Goal: Task Accomplishment & Management: Manage account settings

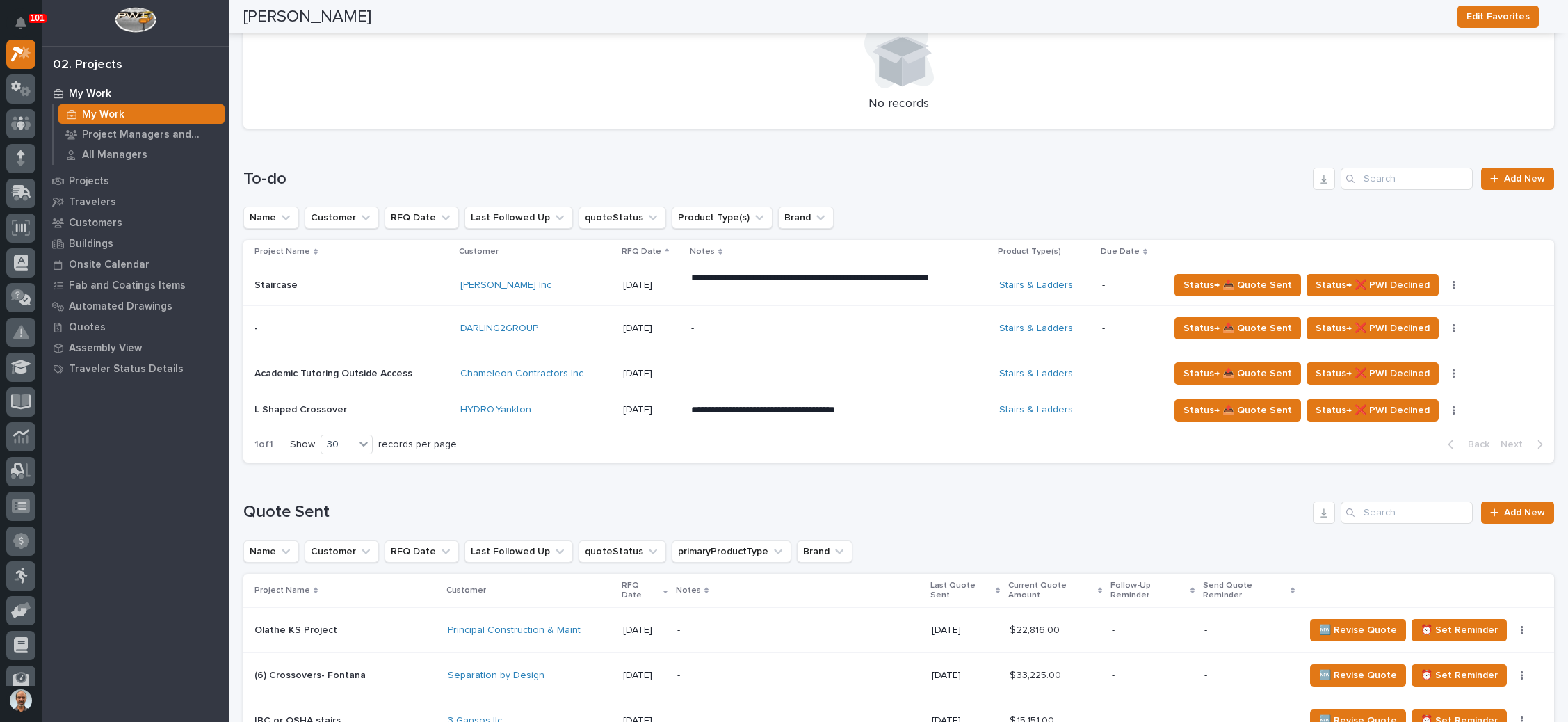
scroll to position [418, 0]
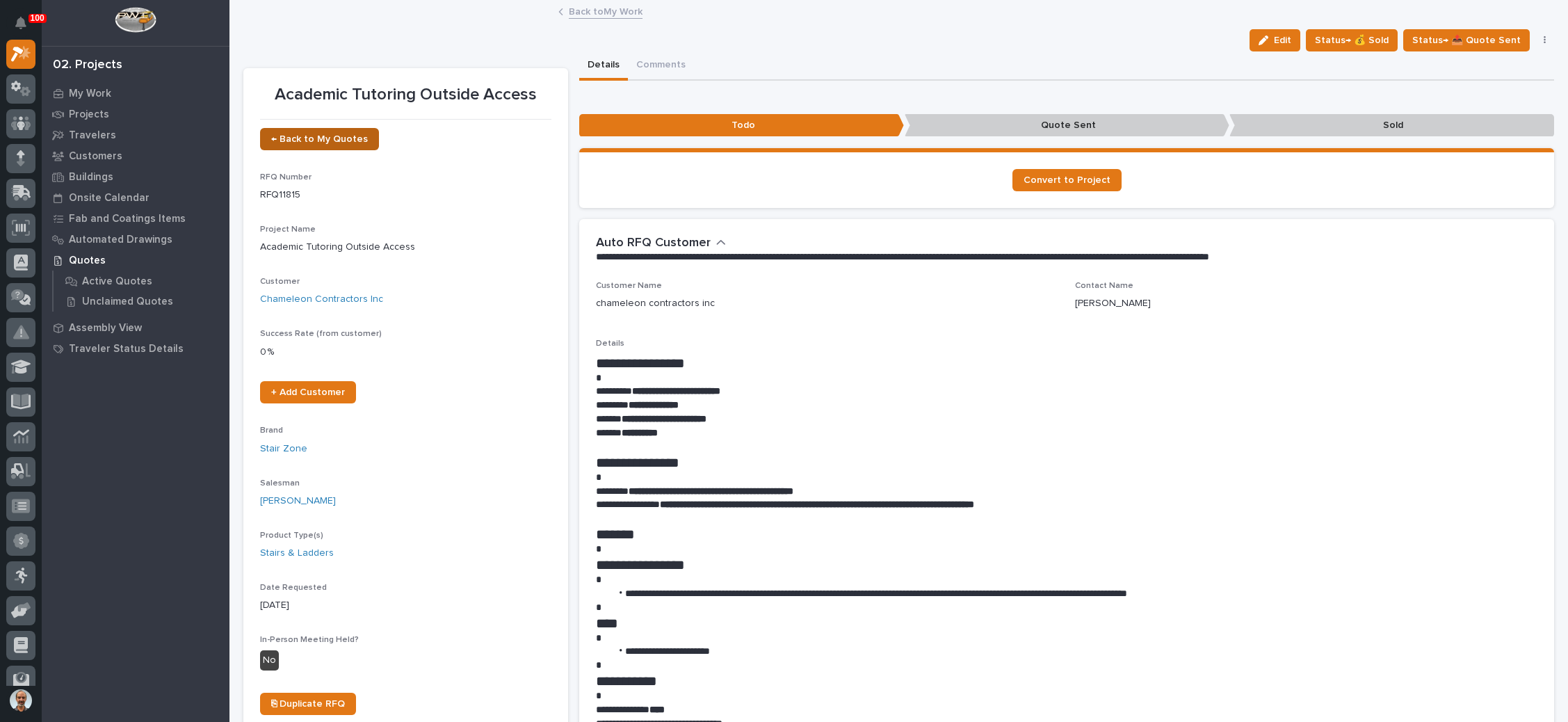
click at [315, 134] on span "← Back to My Quotes" at bounding box center [319, 138] width 97 height 10
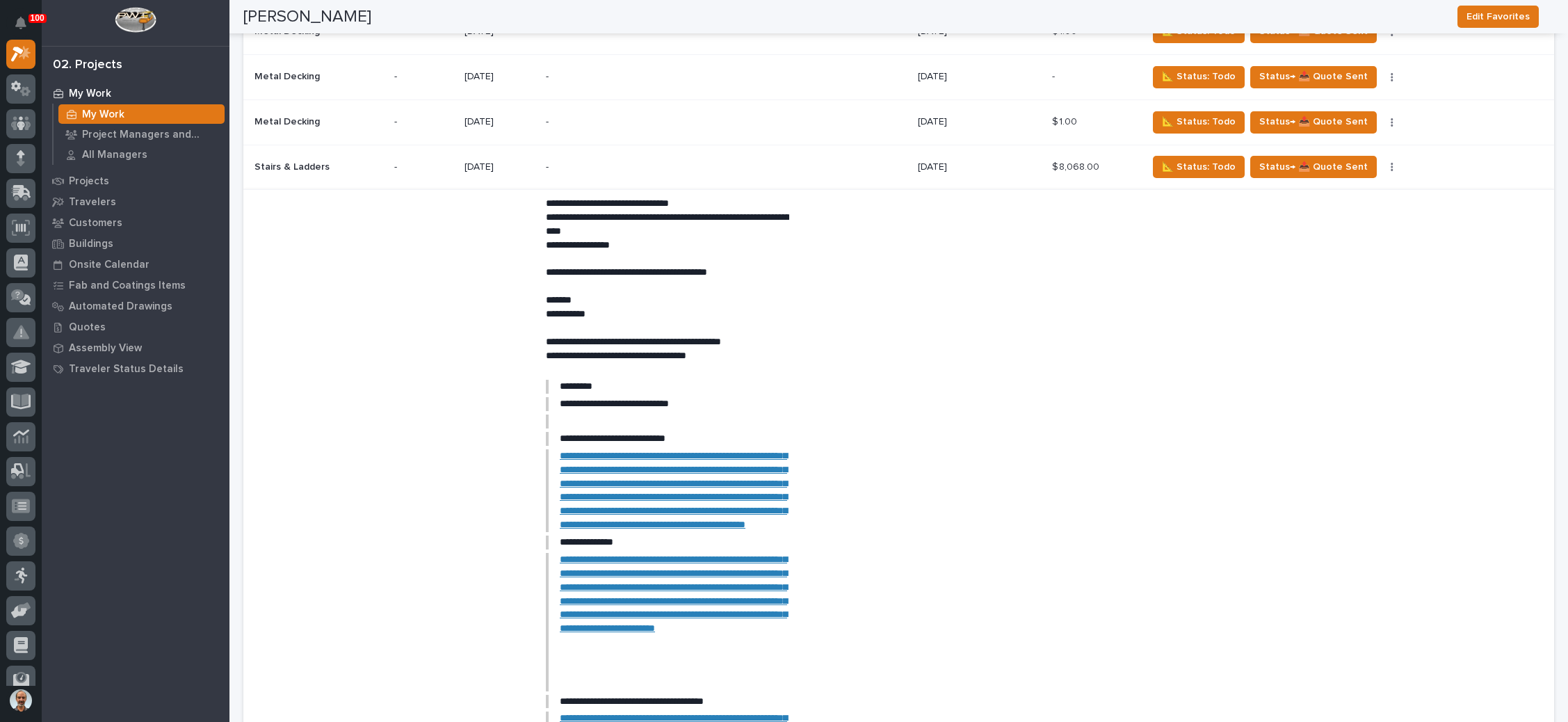
scroll to position [2756, 0]
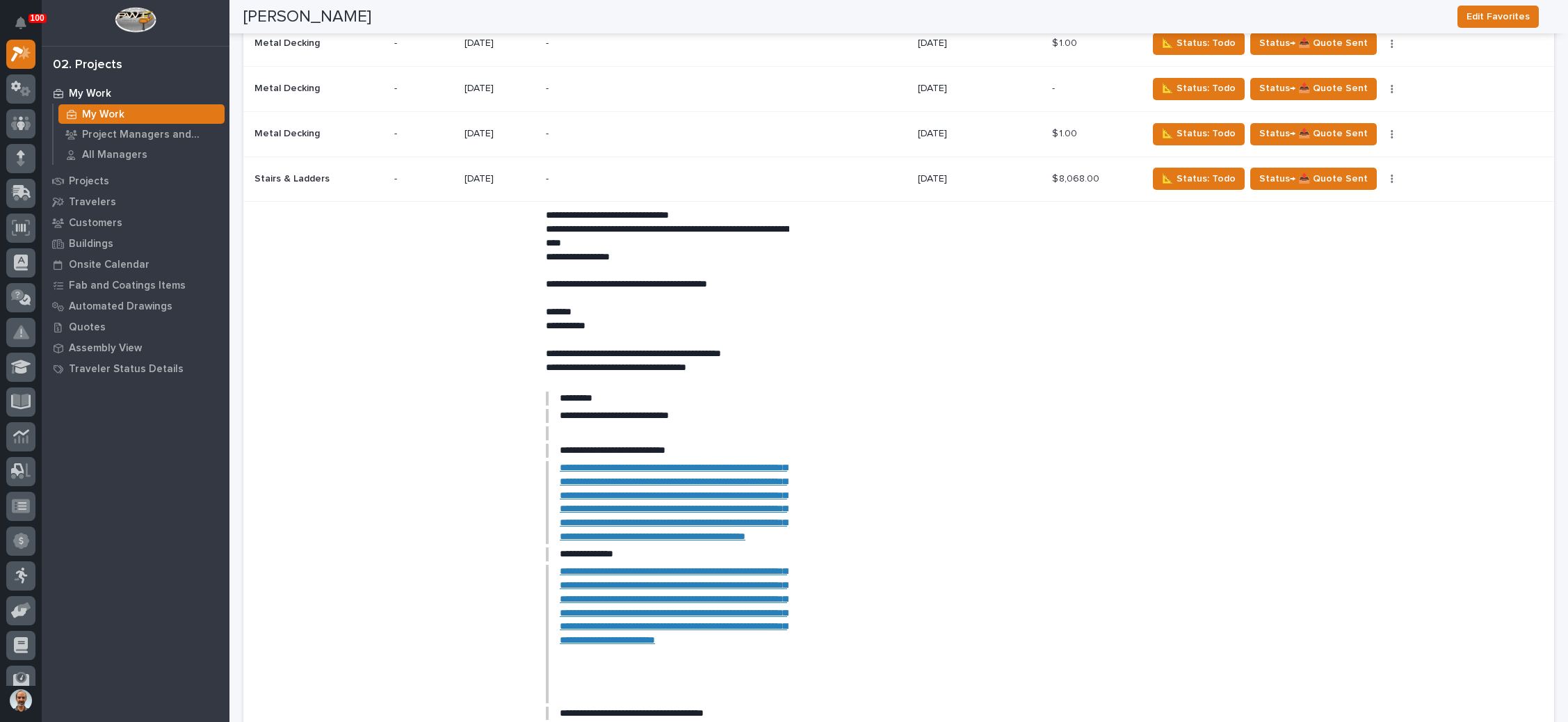
click at [692, 173] on p "-" at bounding box center [667, 178] width 244 height 12
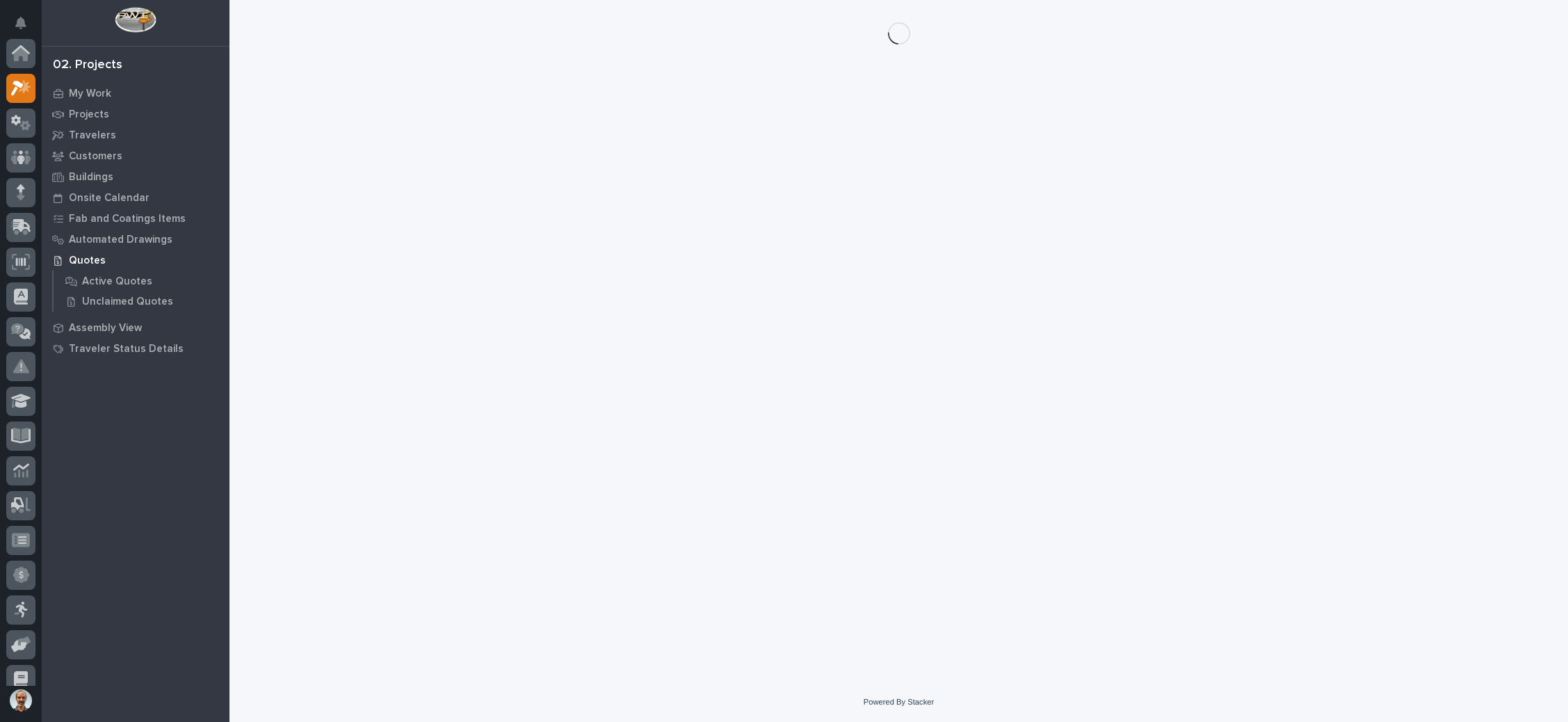
scroll to position [34, 0]
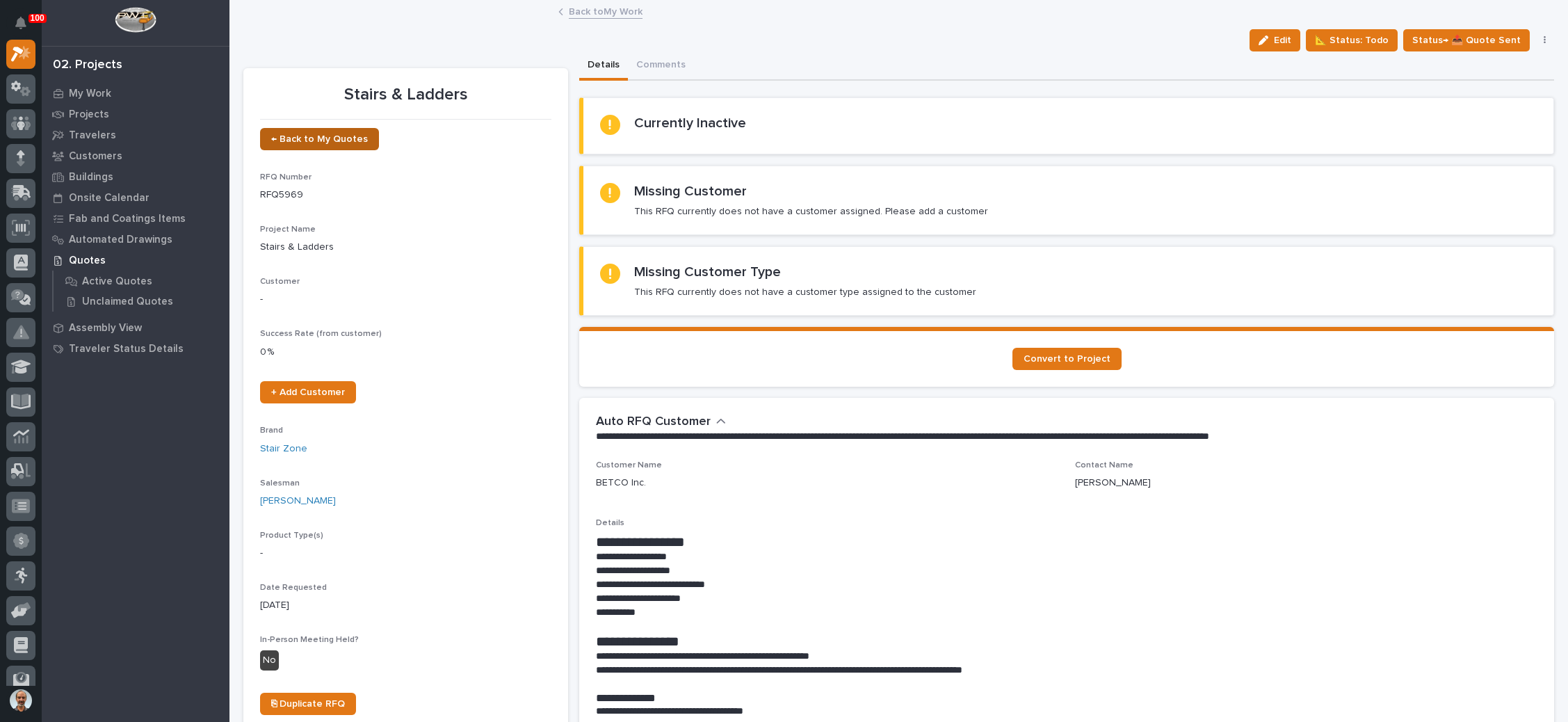
click at [337, 140] on span "← Back to My Quotes" at bounding box center [319, 138] width 97 height 10
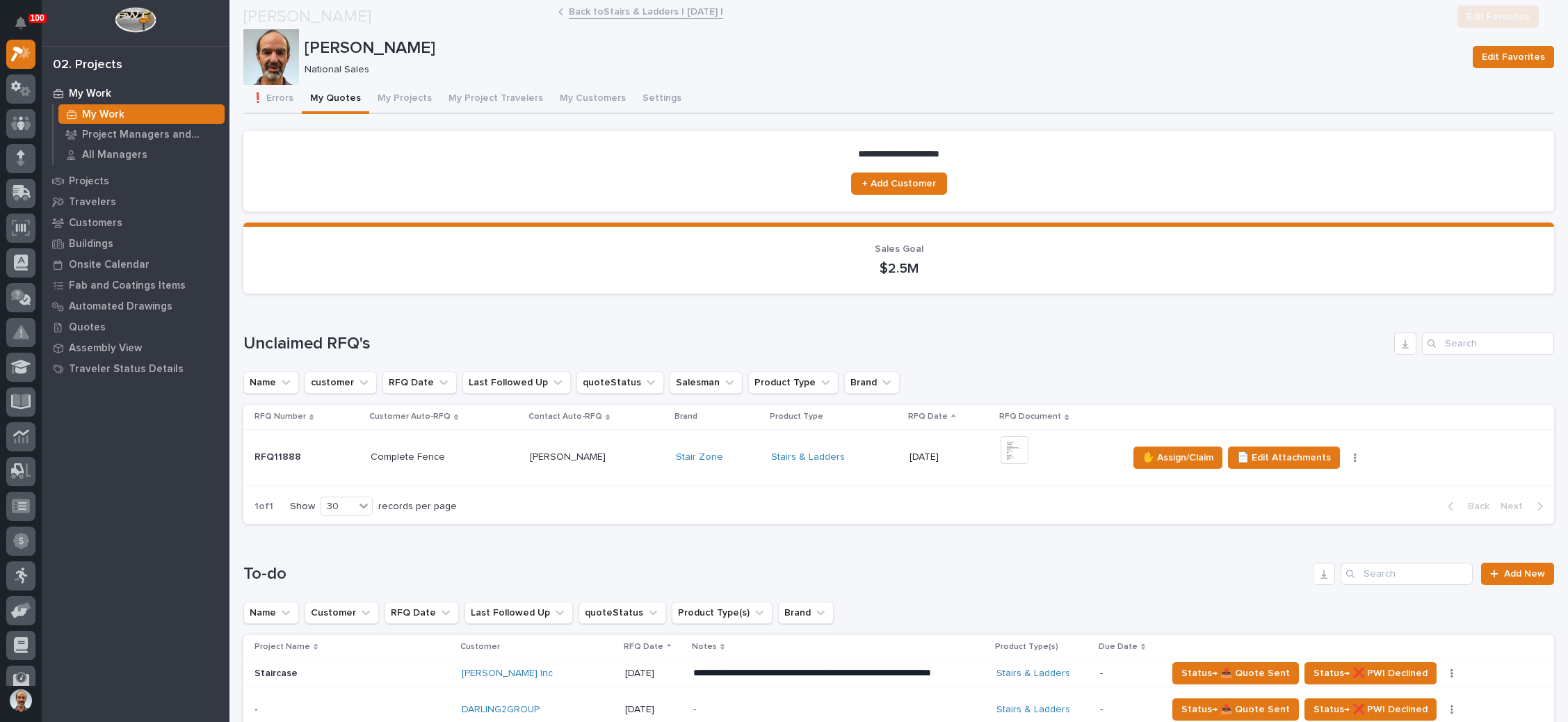
scroll to position [313, 0]
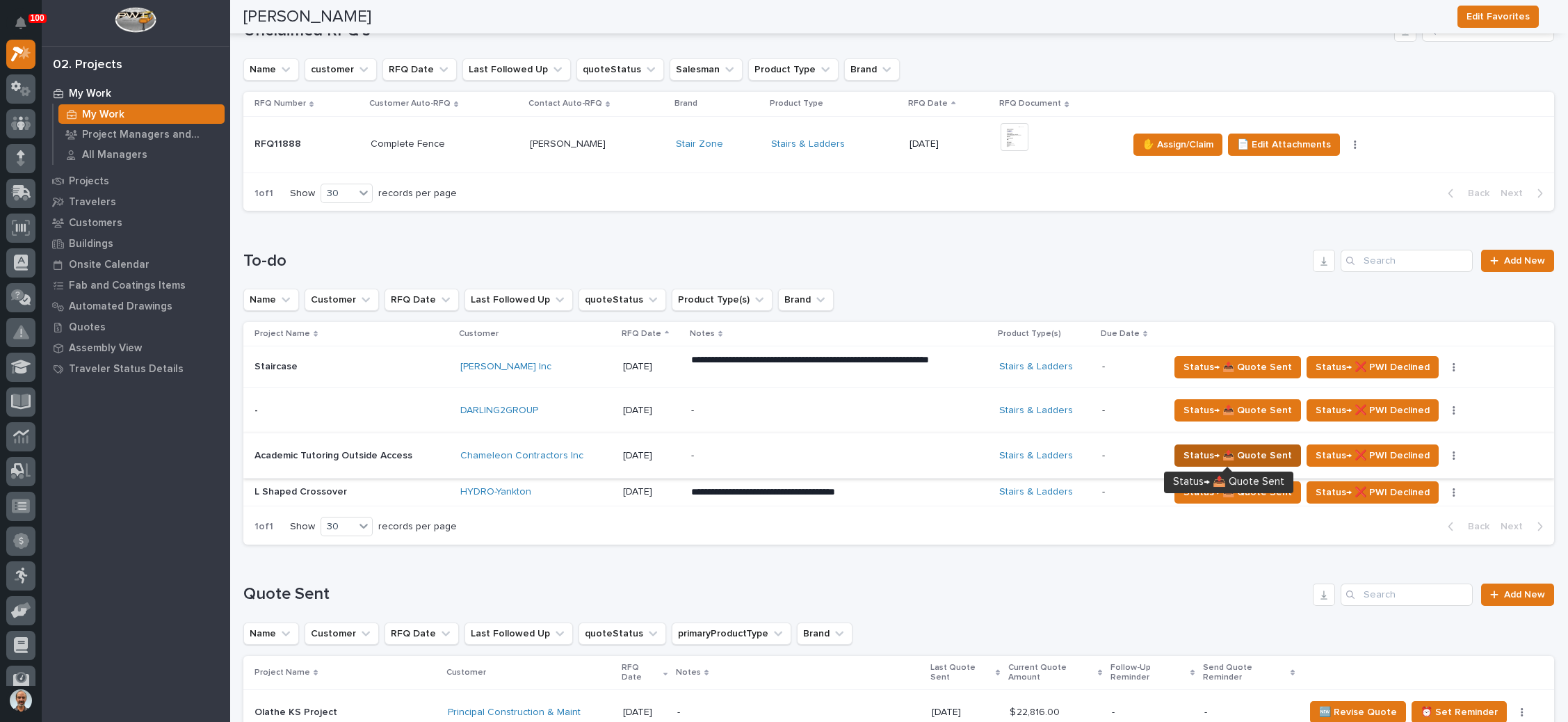
click at [1225, 447] on span "Status→ 📤 Quote Sent" at bounding box center [1237, 455] width 108 height 17
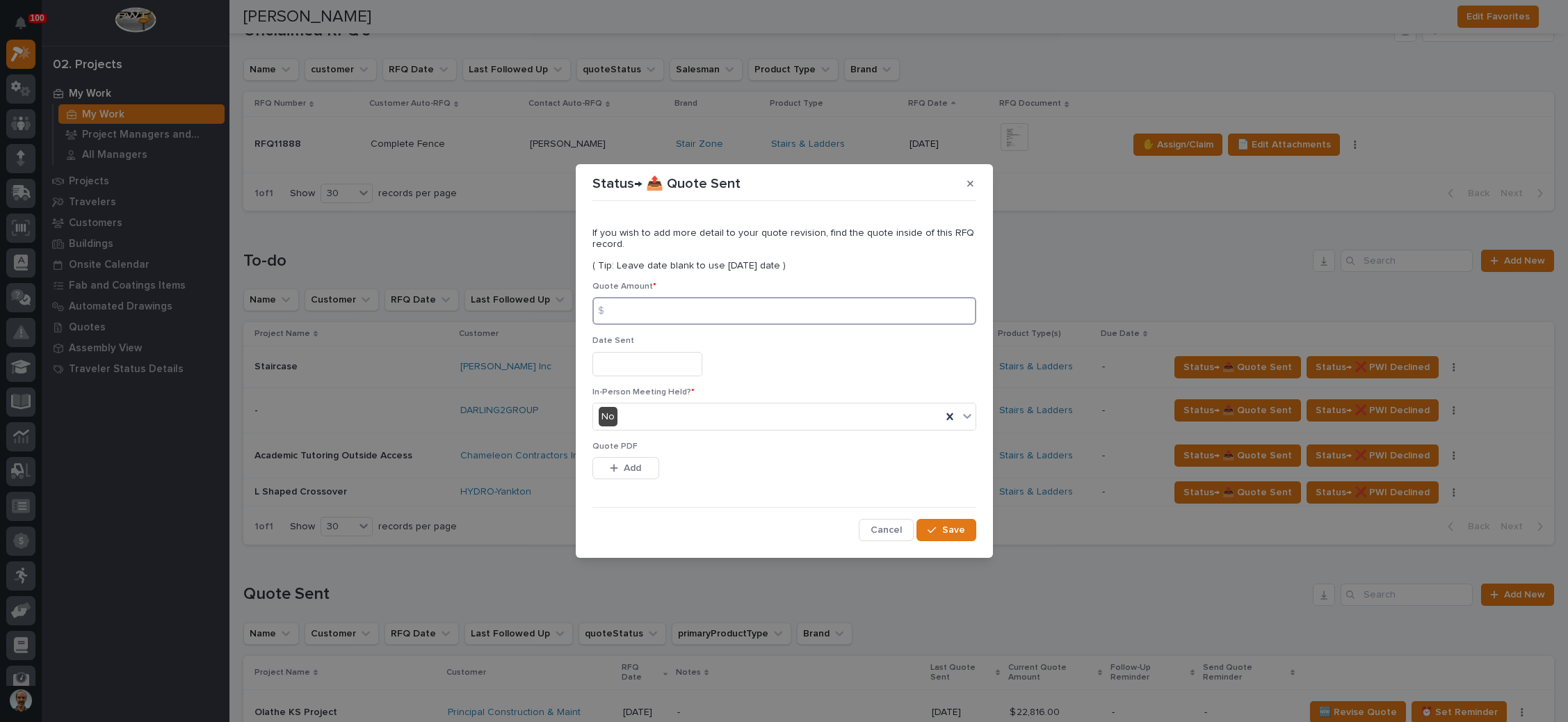
click at [645, 301] on input at bounding box center [784, 310] width 384 height 27
type input "46533"
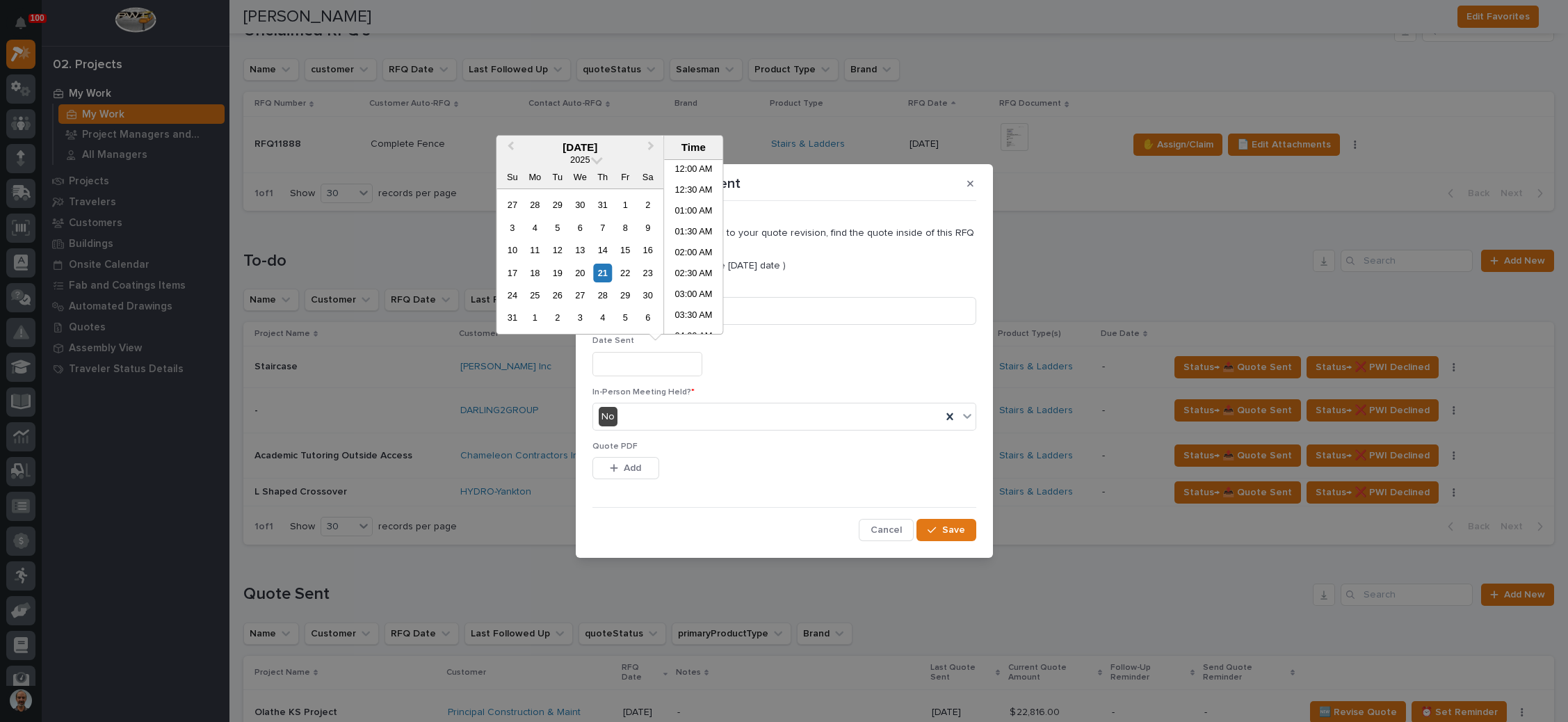
click at [636, 367] on input "text" at bounding box center [647, 364] width 110 height 24
click at [602, 268] on div "21" at bounding box center [602, 272] width 19 height 19
type input "**********"
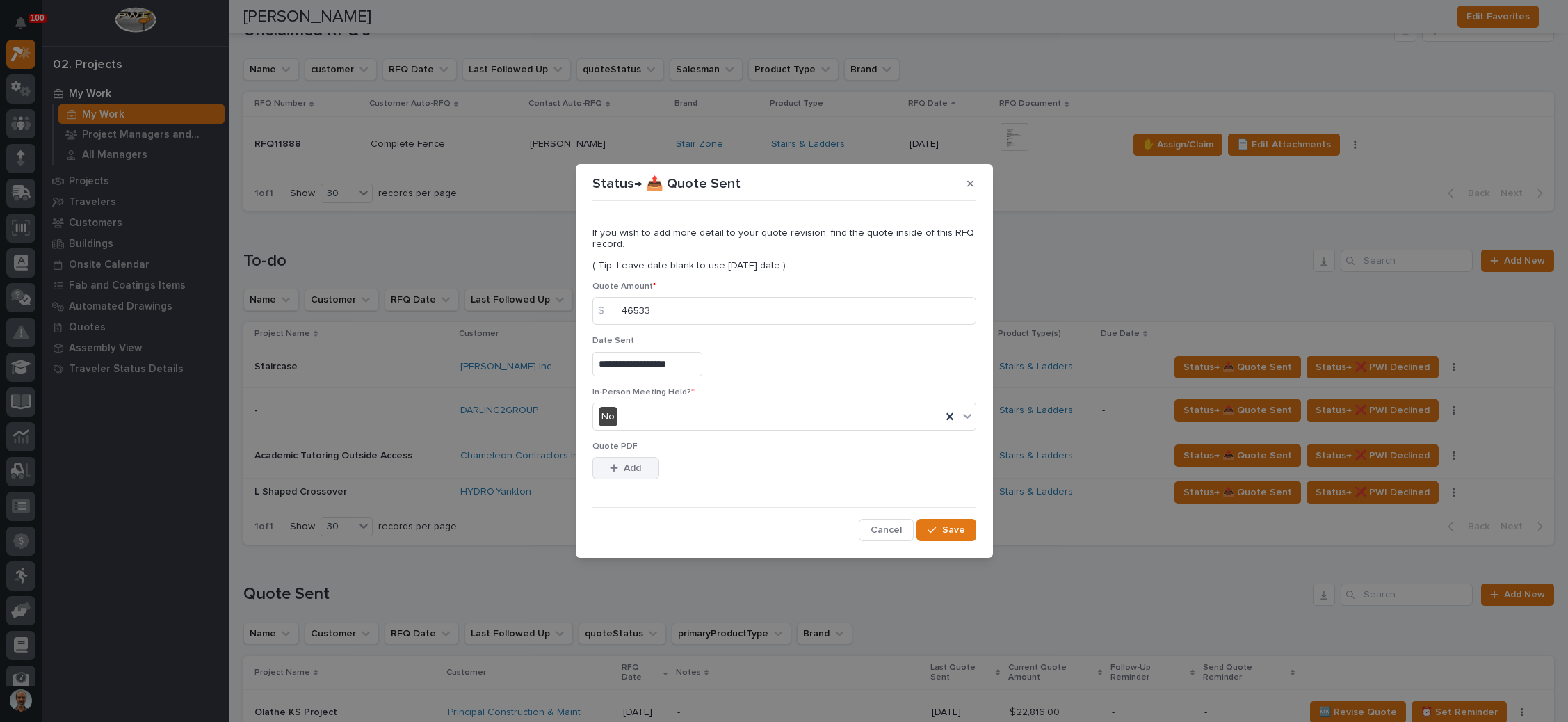
click at [634, 470] on span "Add" at bounding box center [633, 468] width 18 height 12
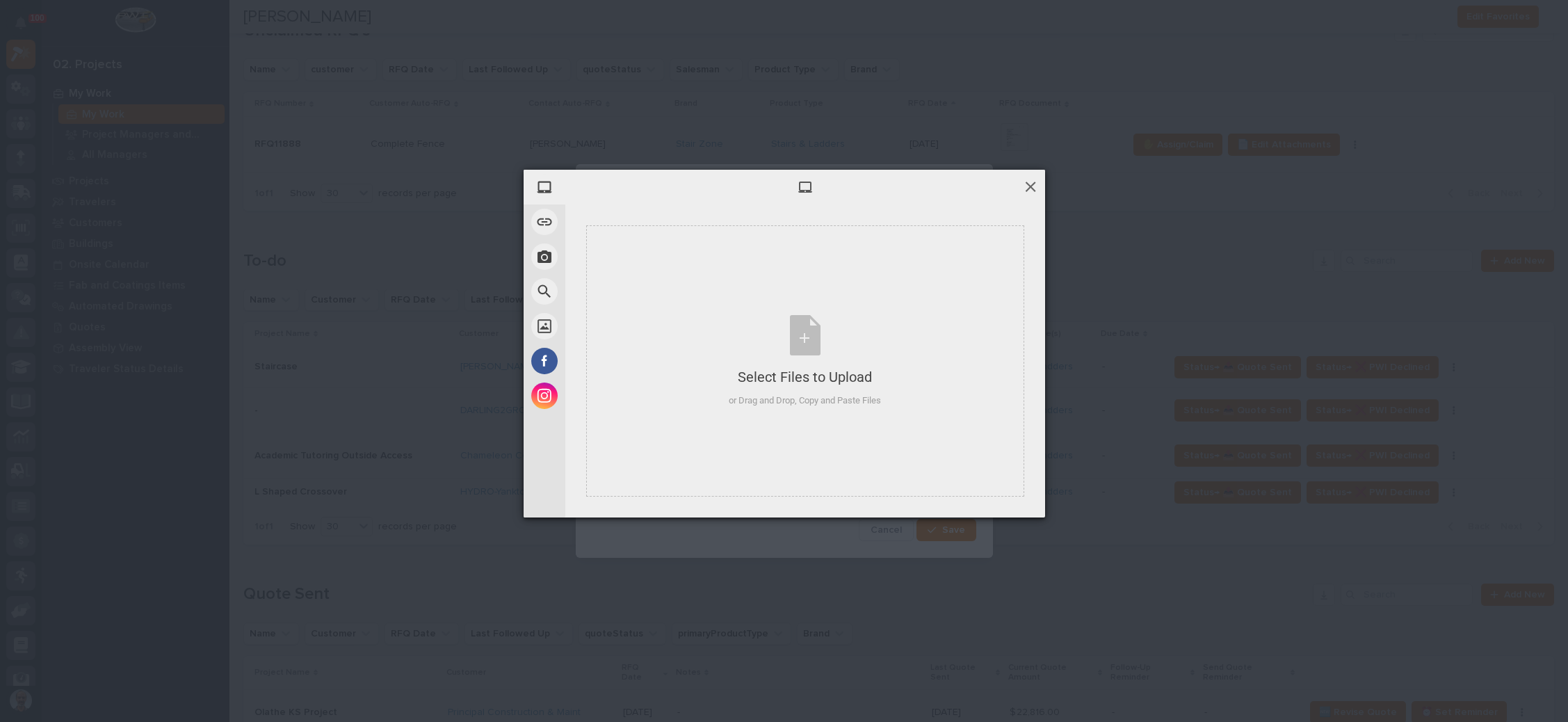
click at [1028, 184] on span at bounding box center [1030, 186] width 15 height 15
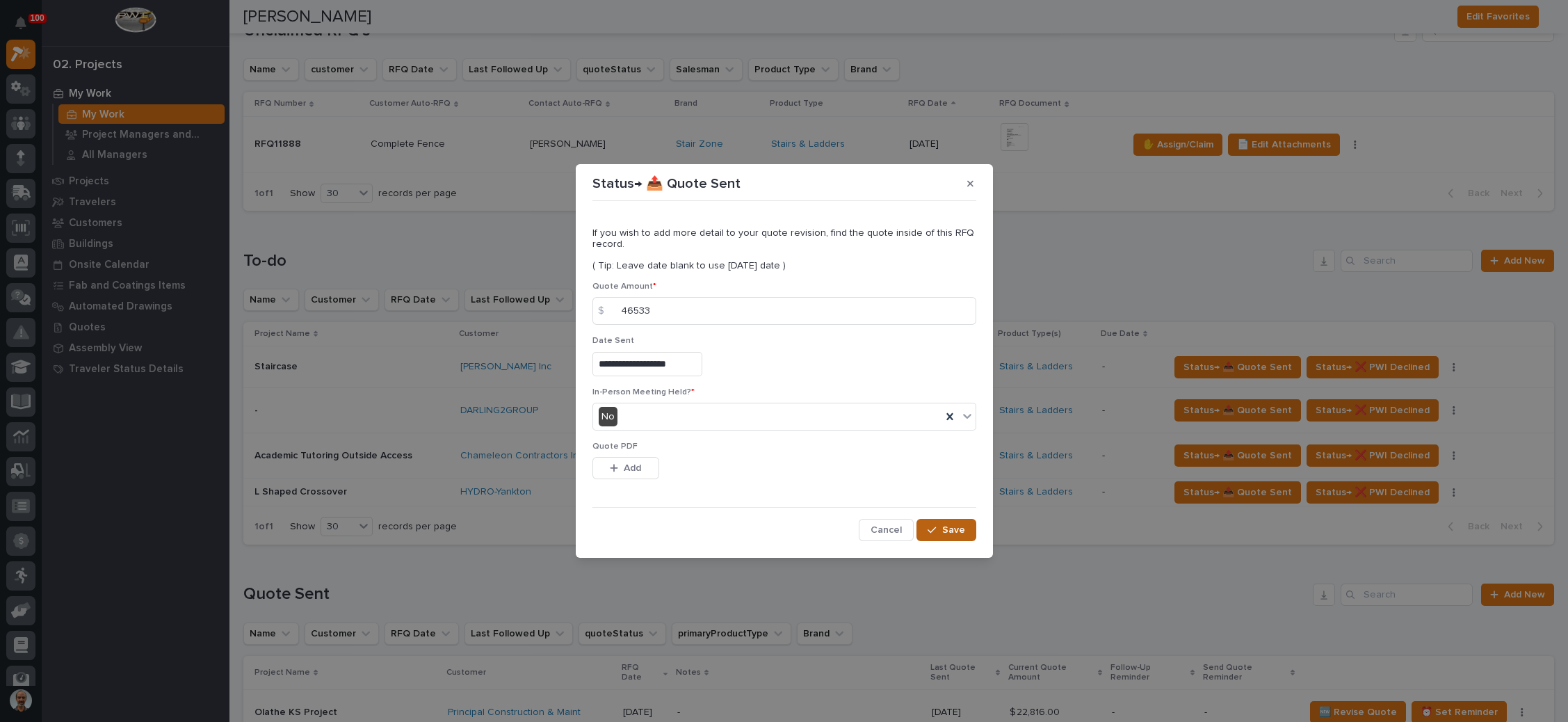
click at [941, 531] on div "button" at bounding box center [935, 530] width 14 height 10
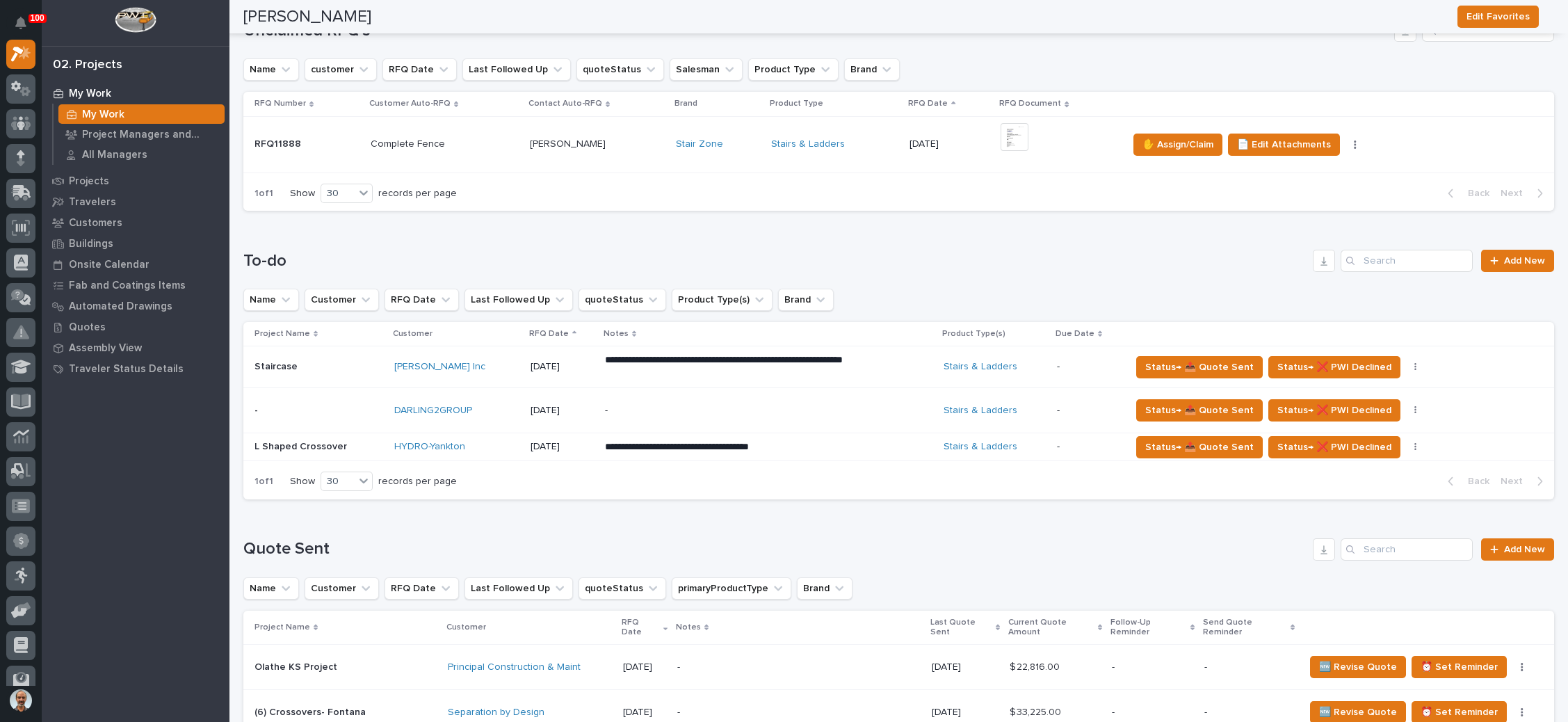
click at [841, 381] on p "**********" at bounding box center [727, 367] width 244 height 27
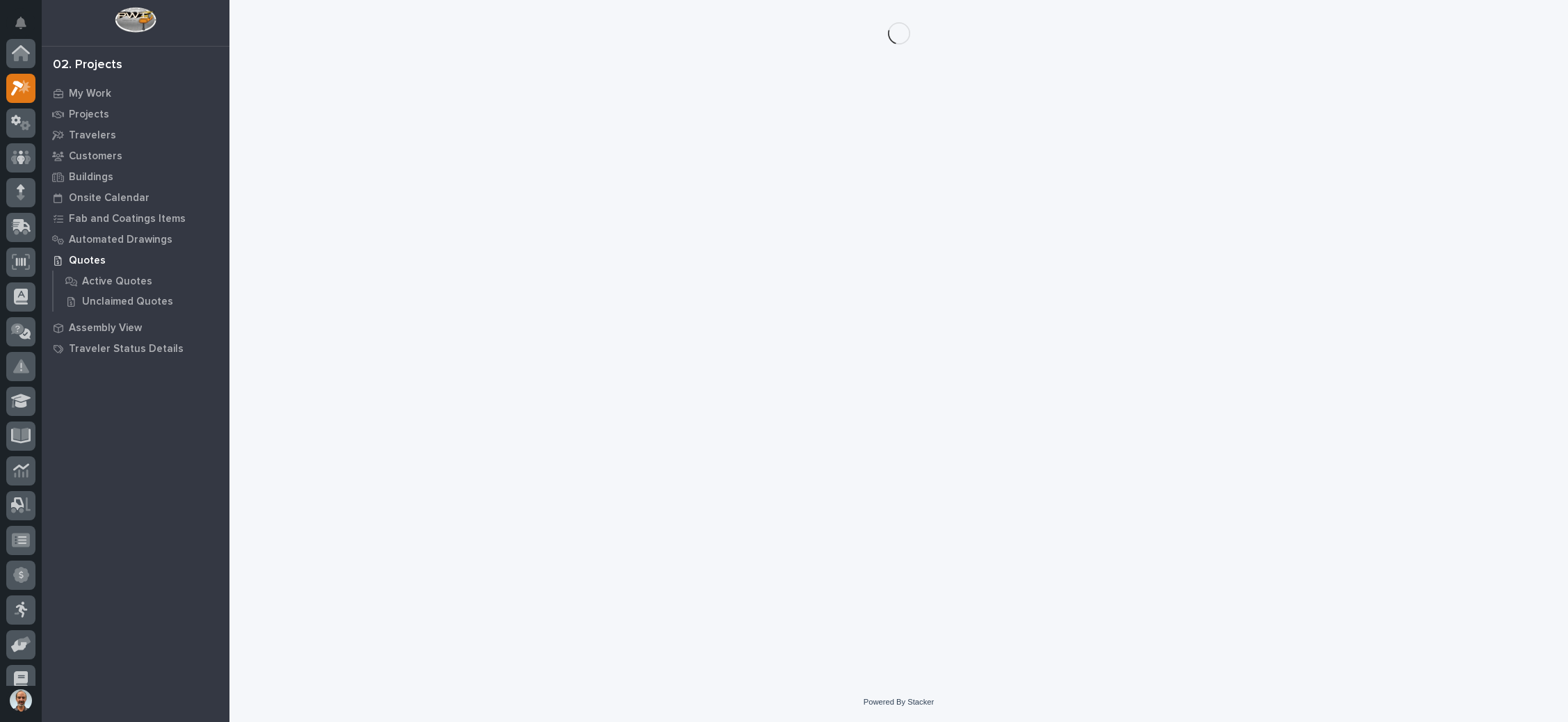
scroll to position [34, 0]
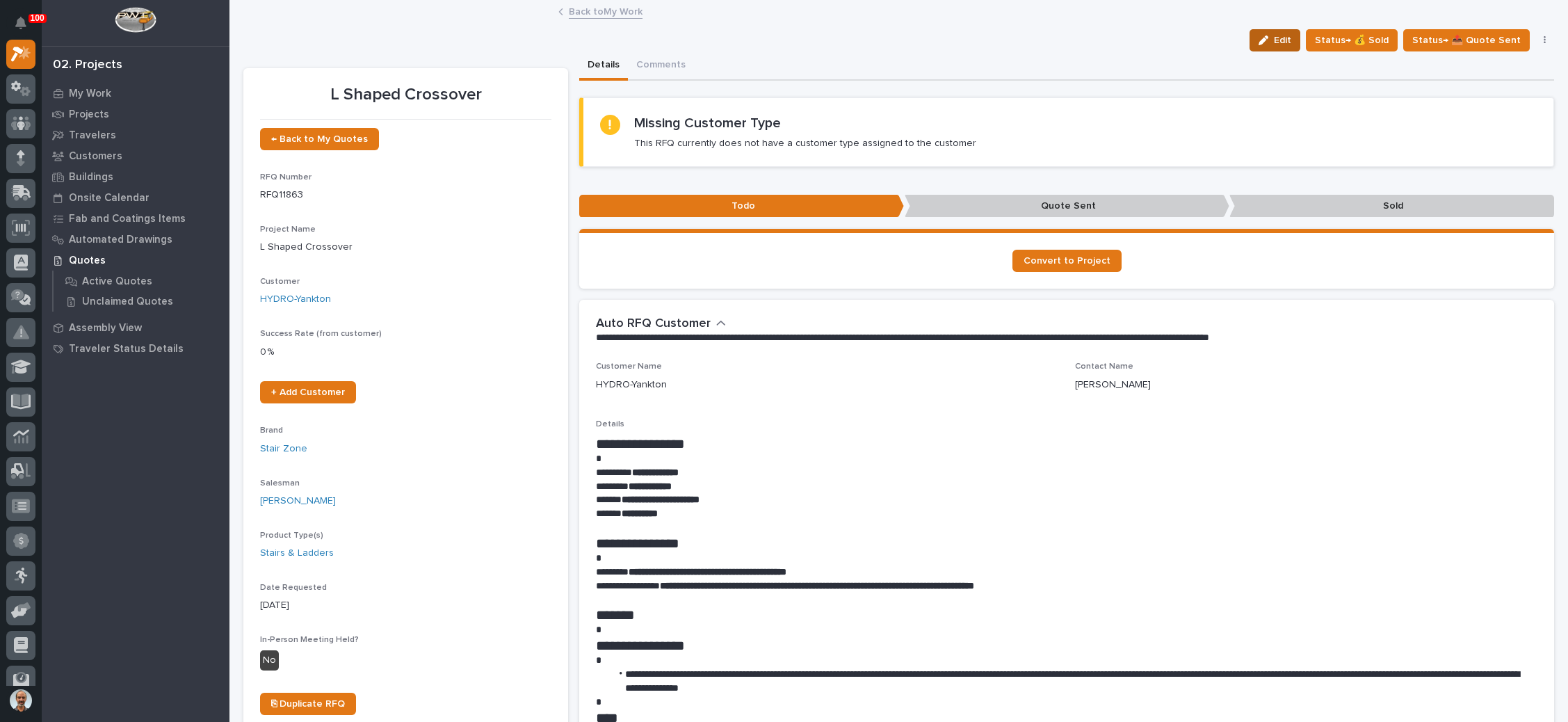
click at [1282, 34] on span "Edit" at bounding box center [1283, 40] width 18 height 12
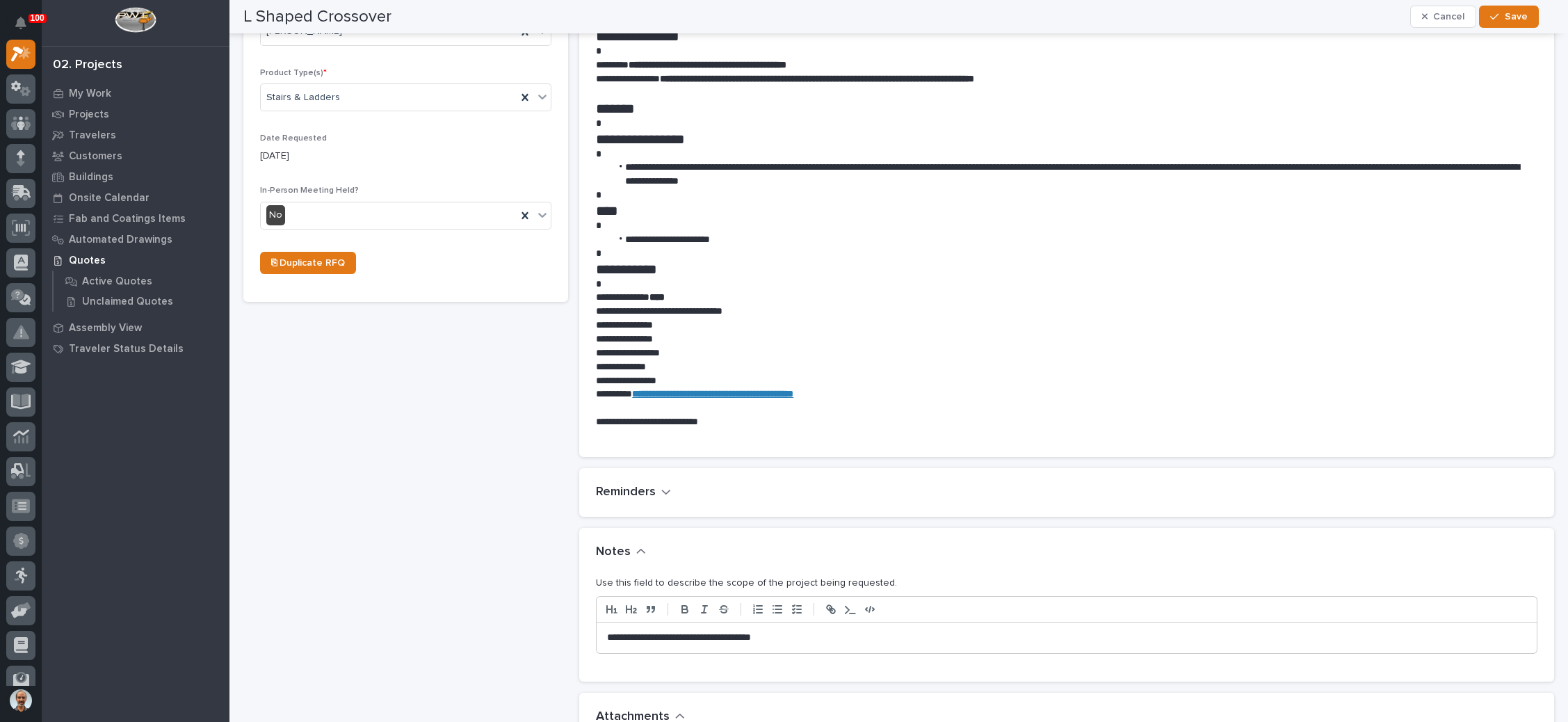
scroll to position [731, 0]
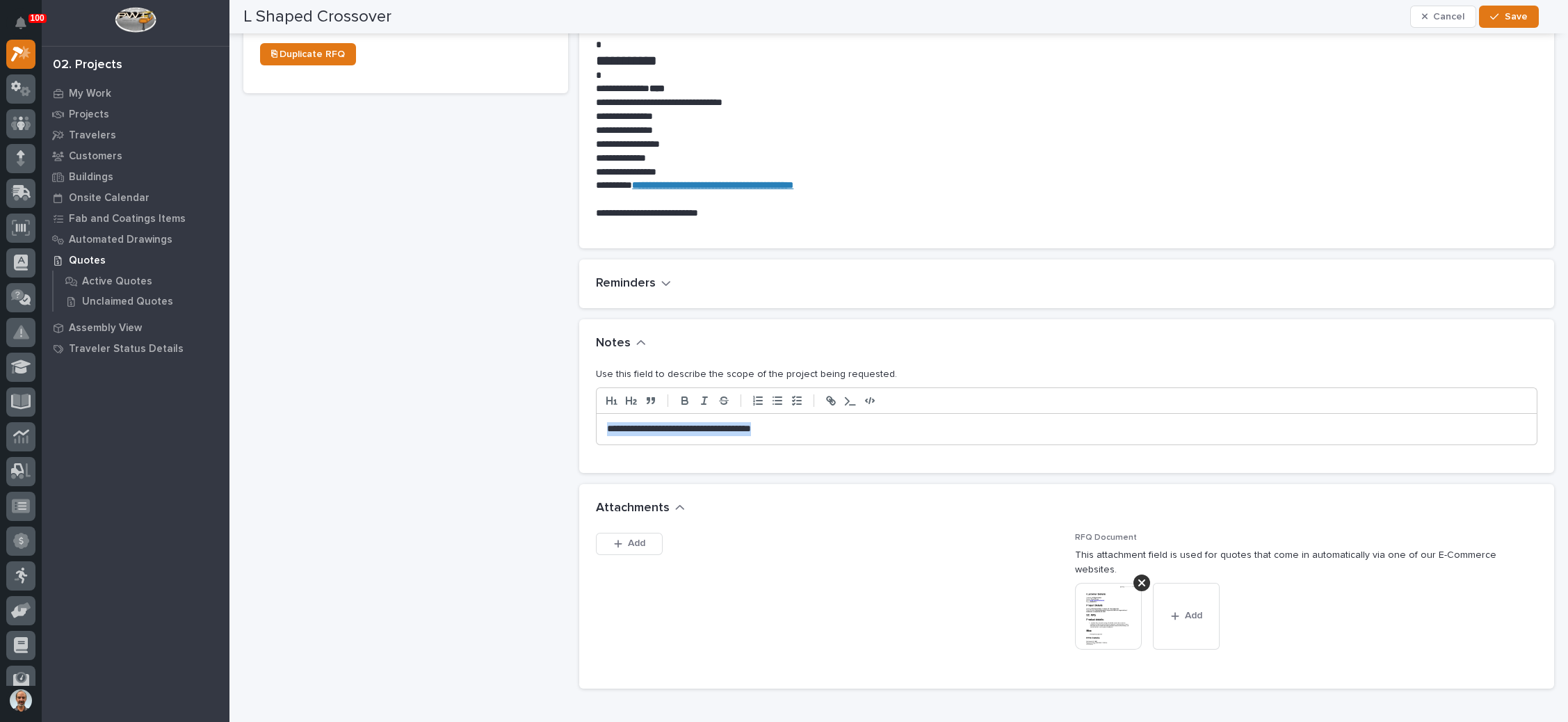
drag, startPoint x: 812, startPoint y: 425, endPoint x: 573, endPoint y: 413, distance: 239.3
click at [573, 413] on div "L Shaped Crossover ← Back to My Quotes RFQ Number RFQ11863 Project Name * L Sha…" at bounding box center [899, 251] width 1311 height 1861
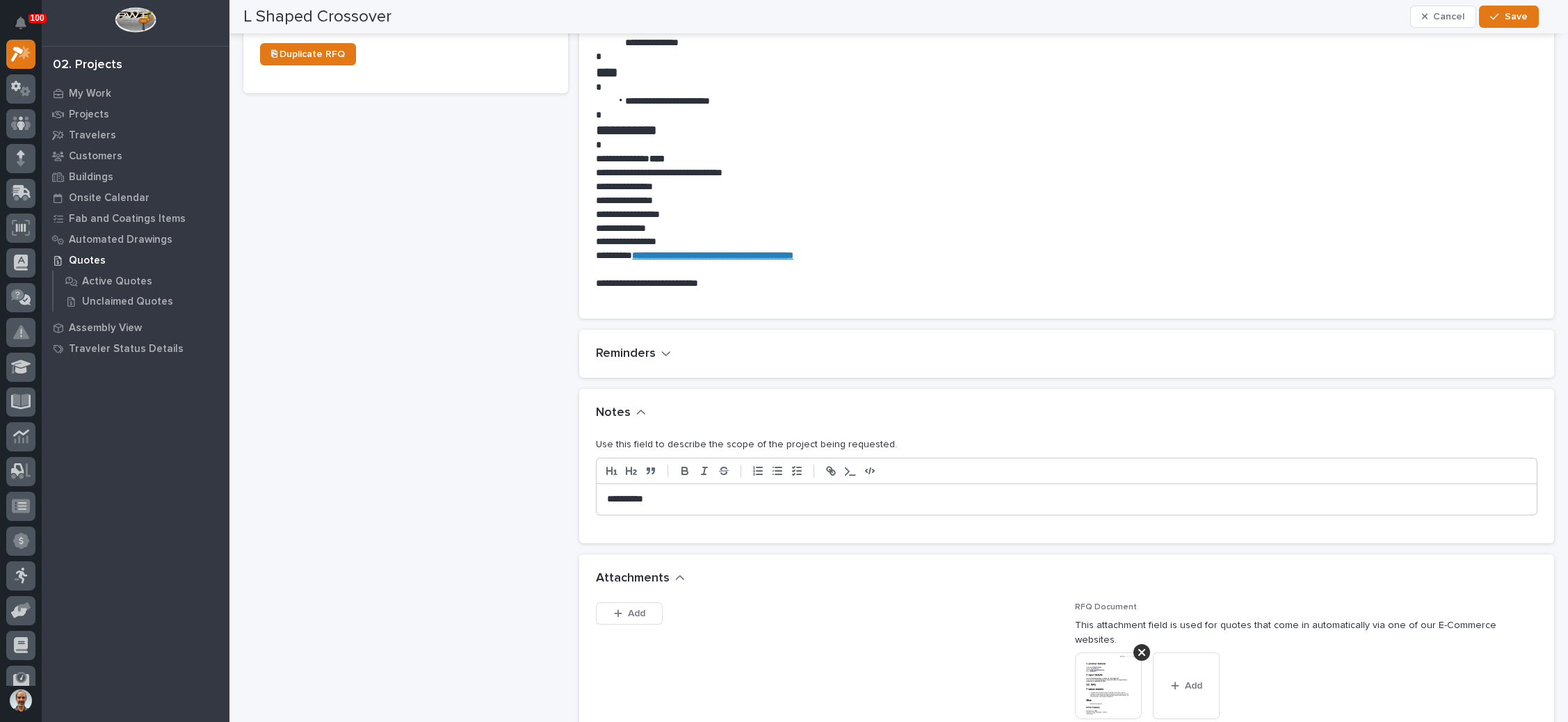
scroll to position [800, 0]
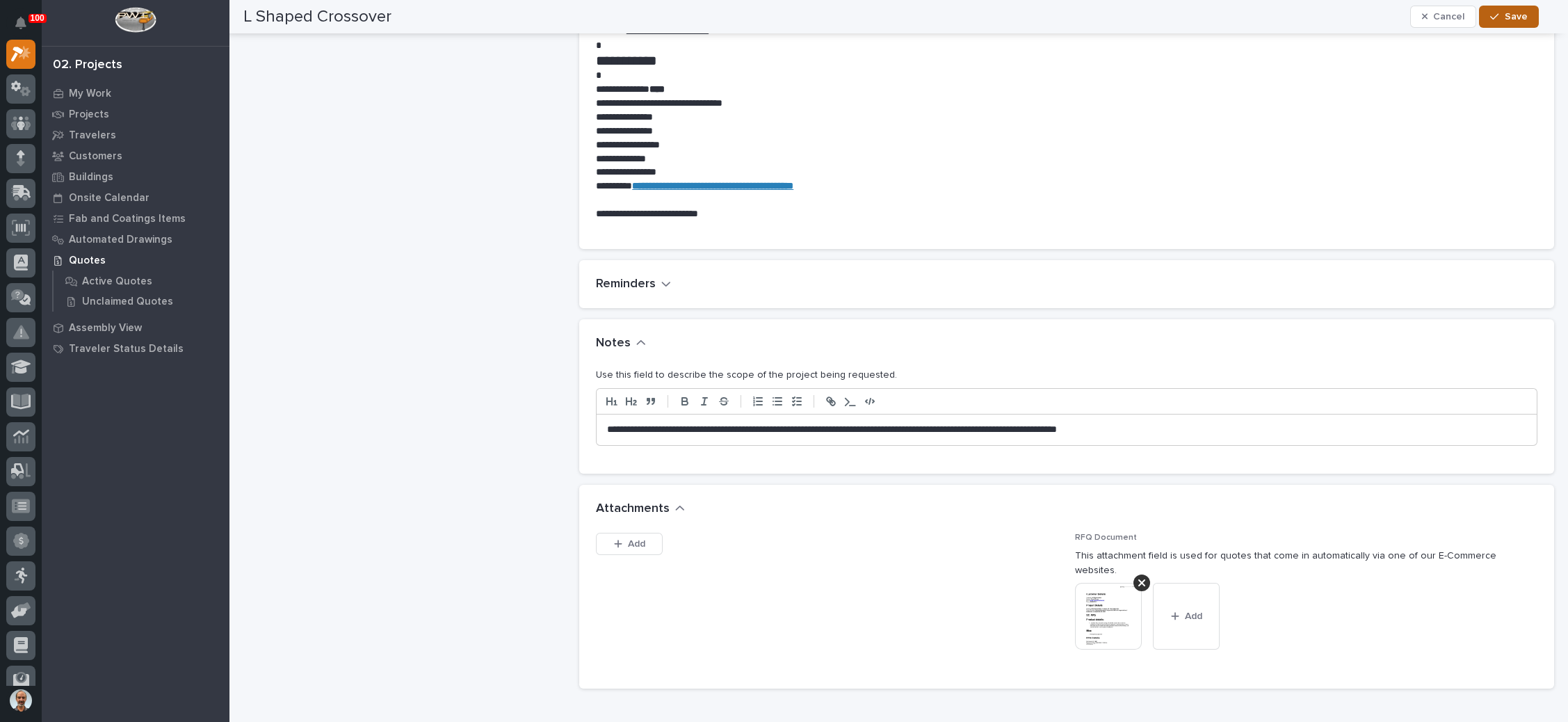
click at [1511, 13] on span "Save" at bounding box center [1517, 17] width 23 height 12
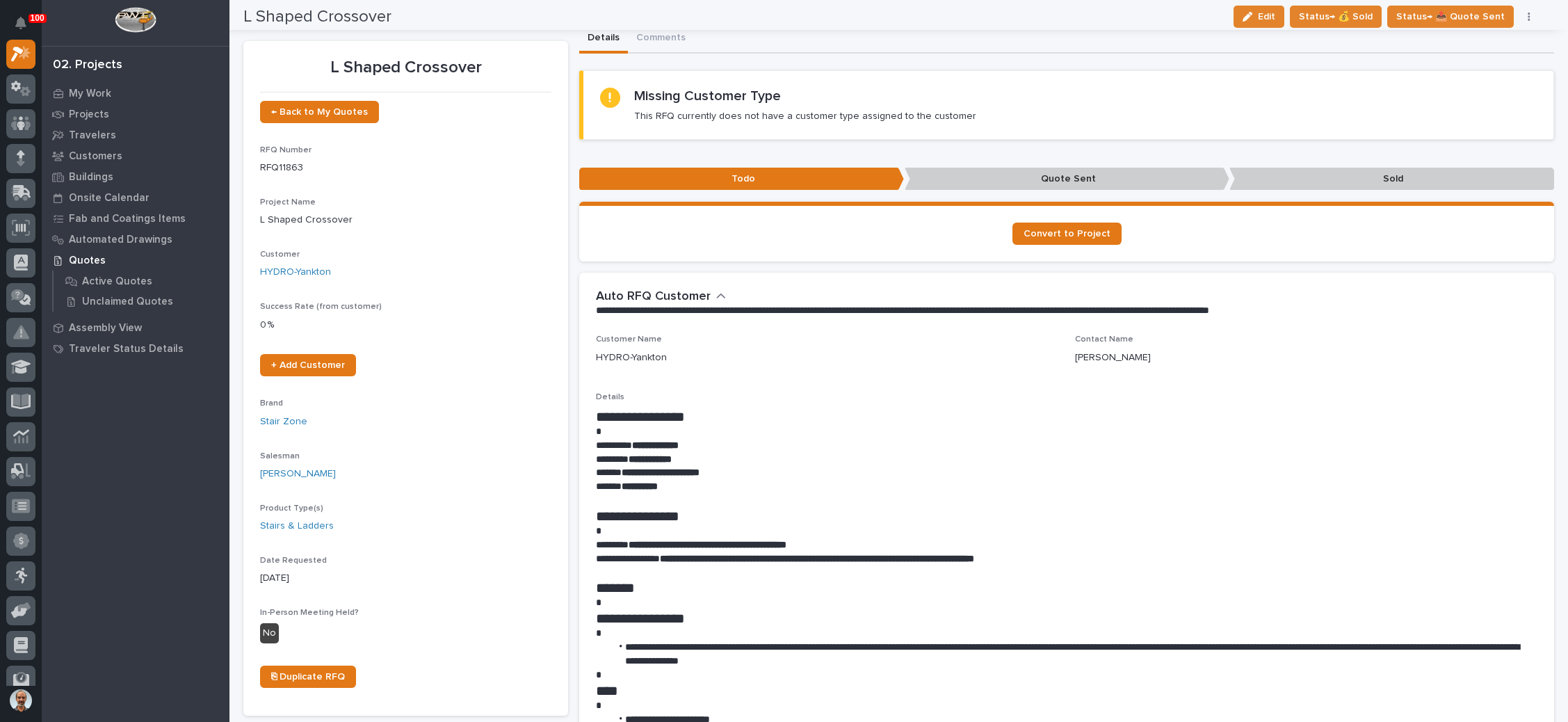
scroll to position [0, 0]
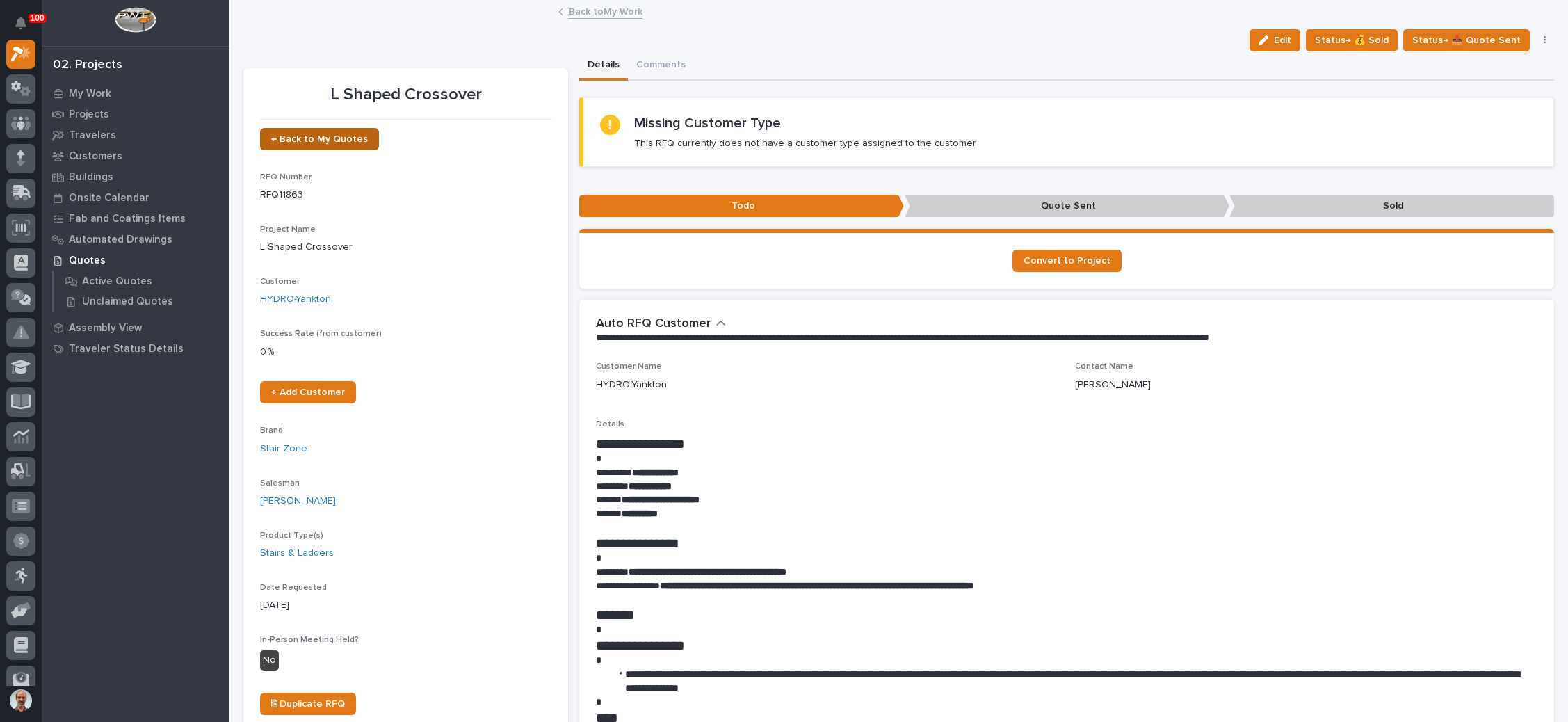
click at [340, 141] on span "← Back to My Quotes" at bounding box center [319, 138] width 97 height 10
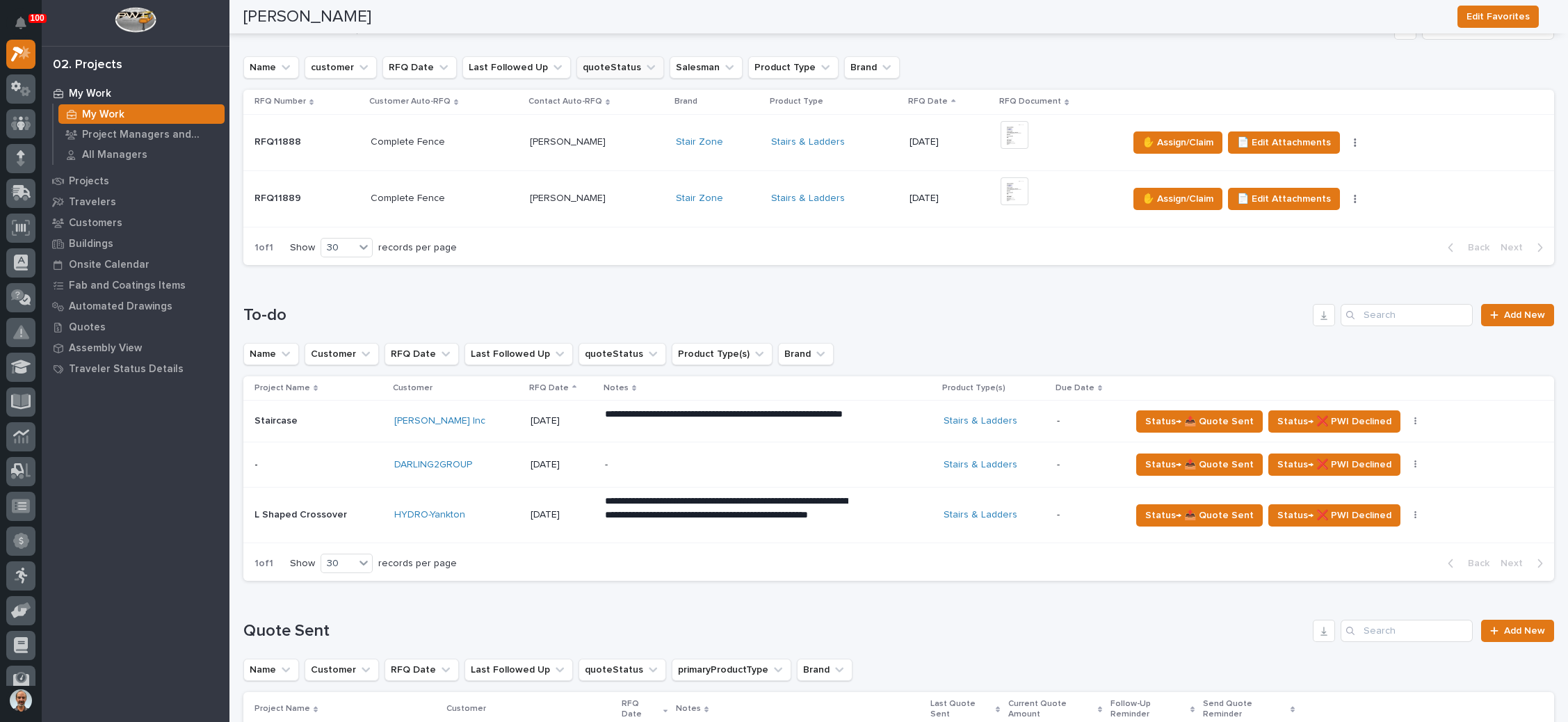
scroll to position [418, 0]
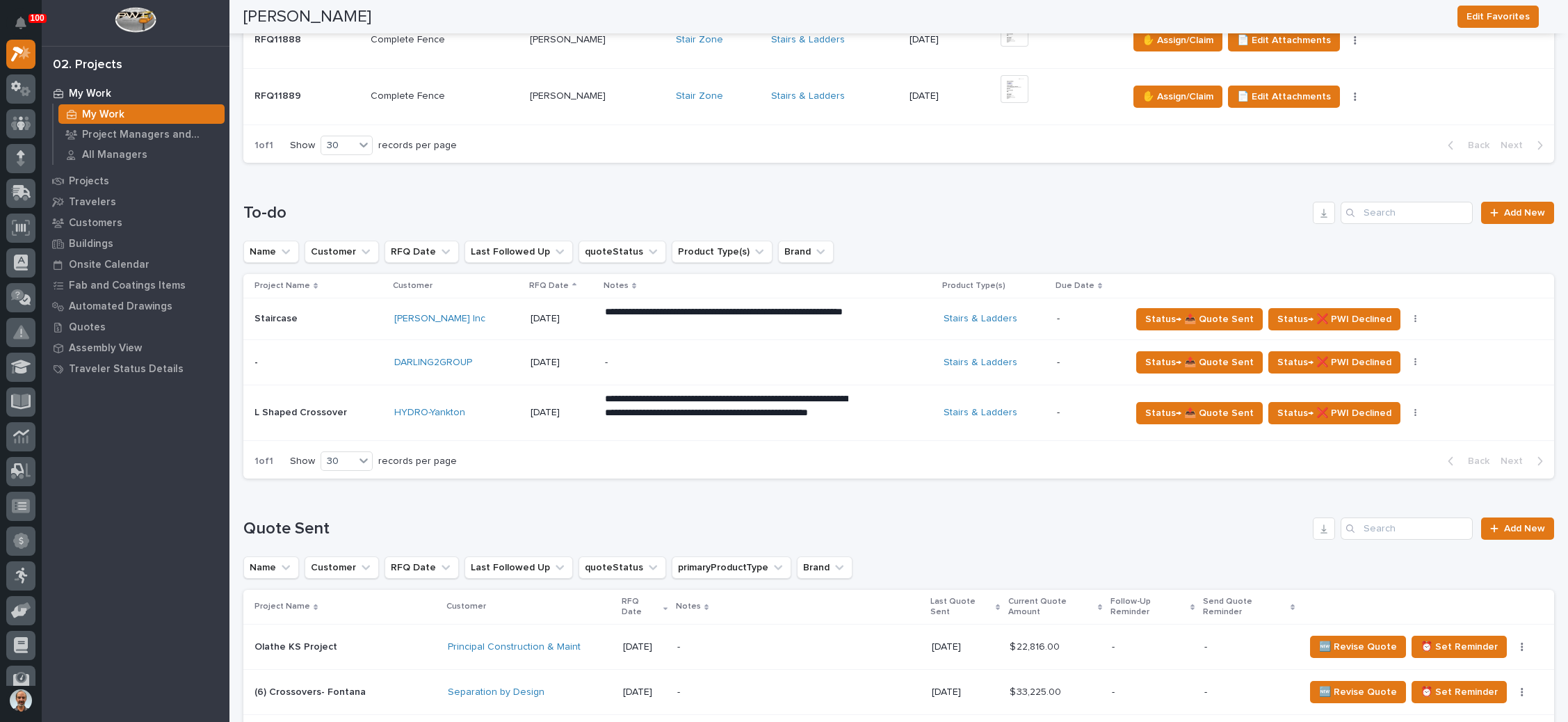
click at [701, 358] on p "-" at bounding box center [727, 362] width 244 height 12
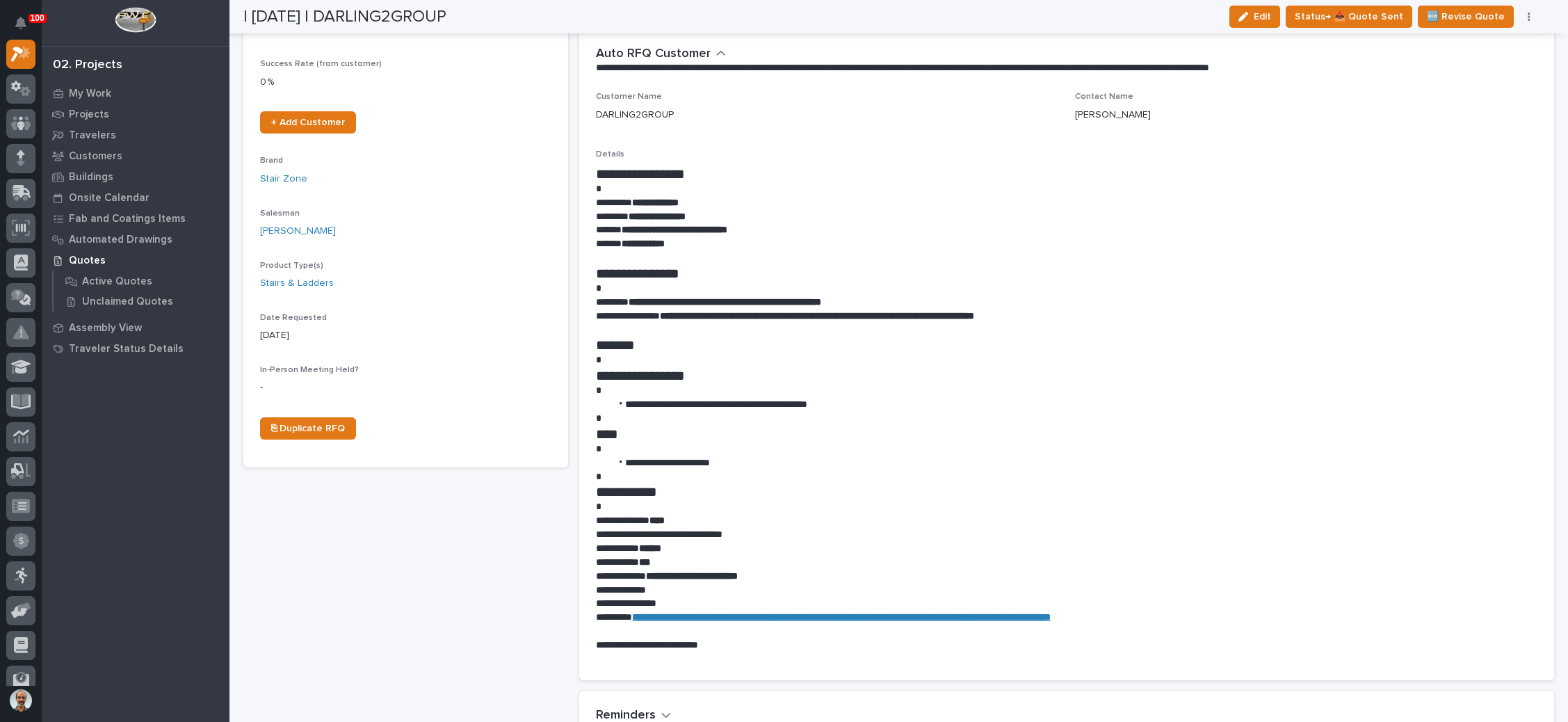
scroll to position [105, 0]
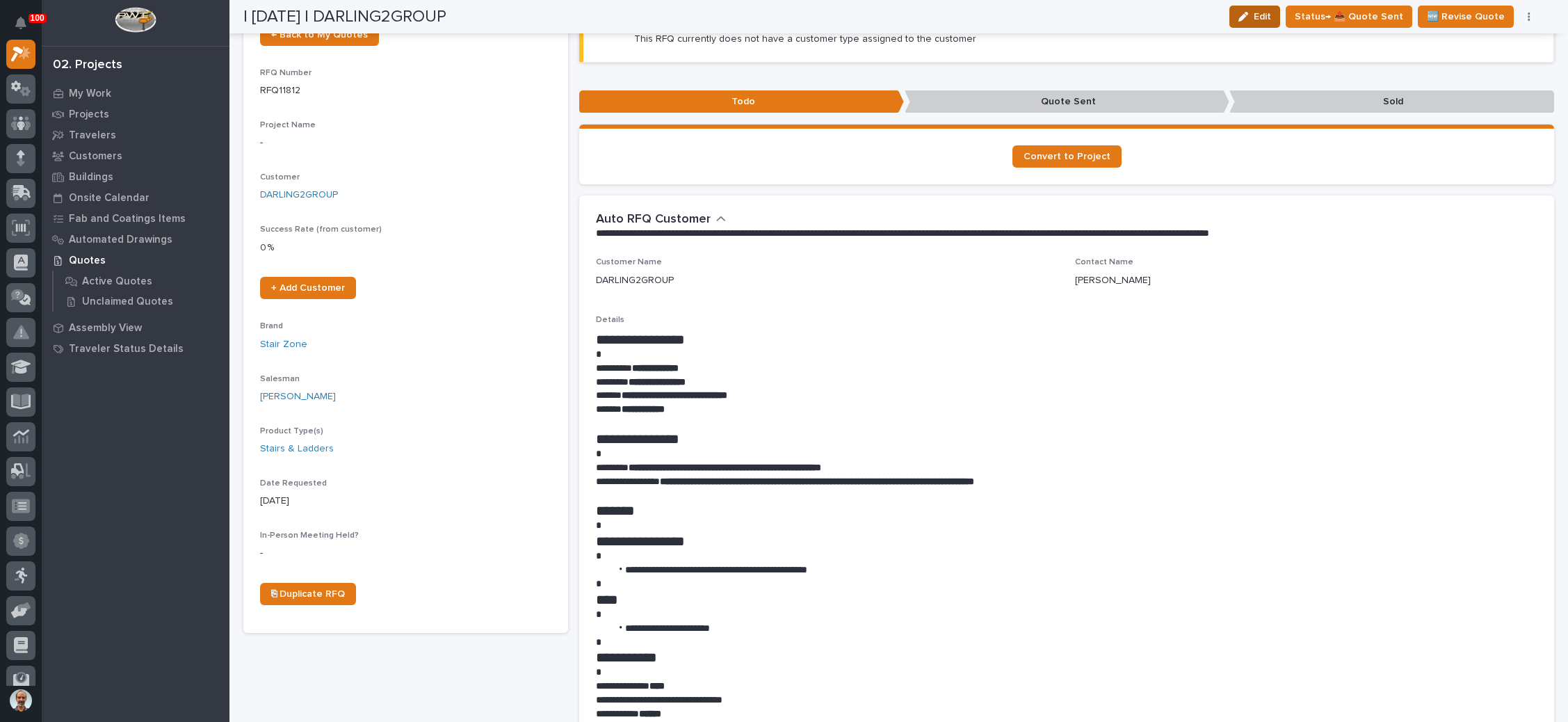
click at [1248, 15] on icon "button" at bounding box center [1243, 16] width 10 height 10
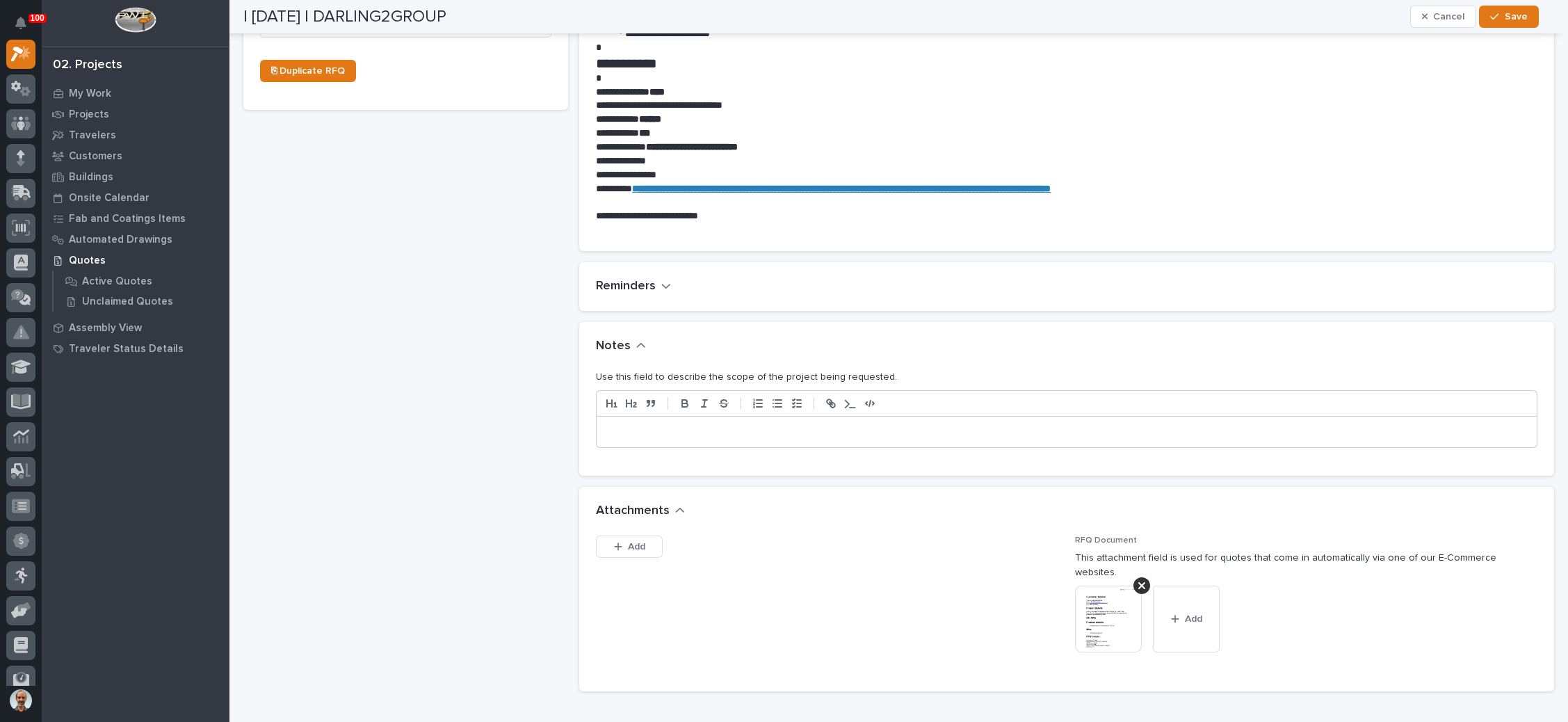
scroll to position [731, 0]
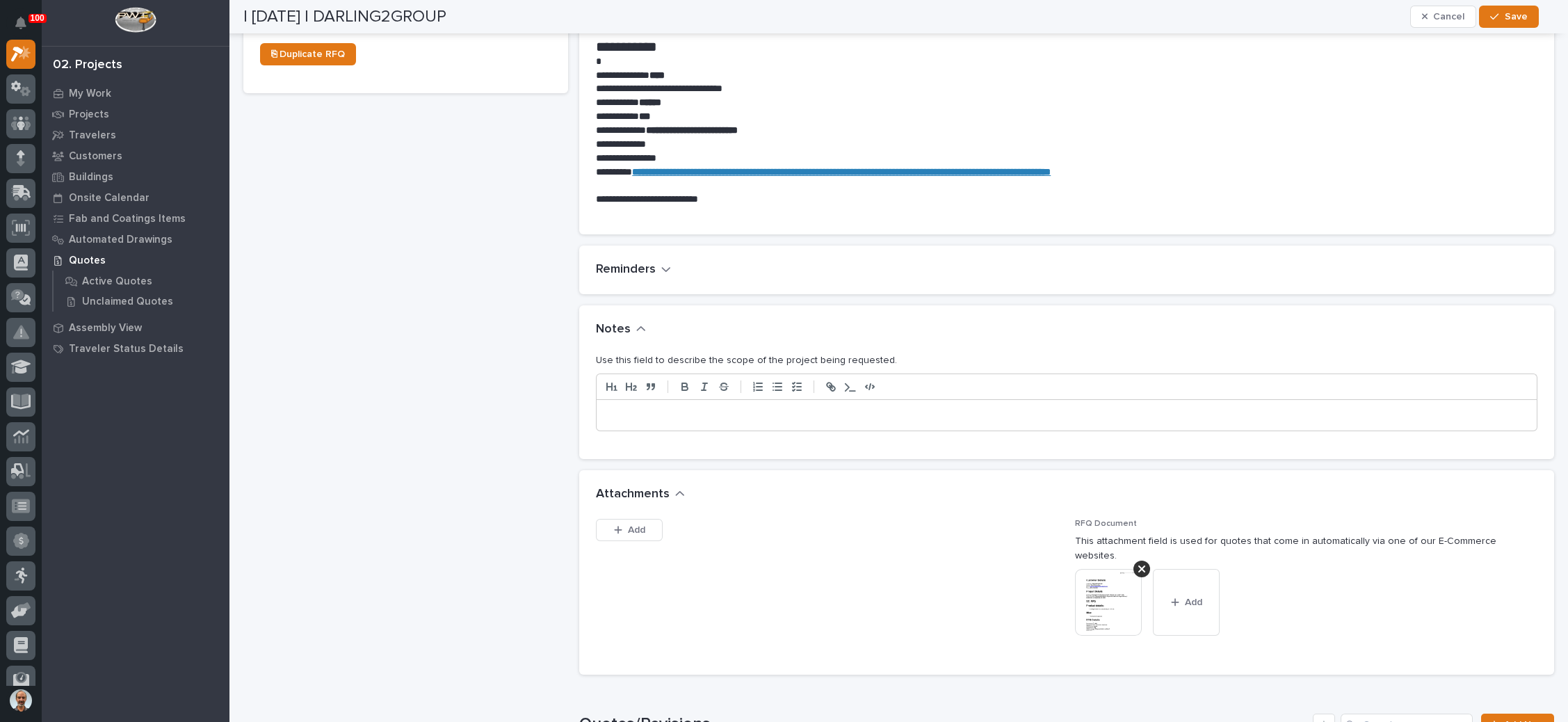
click at [679, 408] on p at bounding box center [1066, 415] width 919 height 14
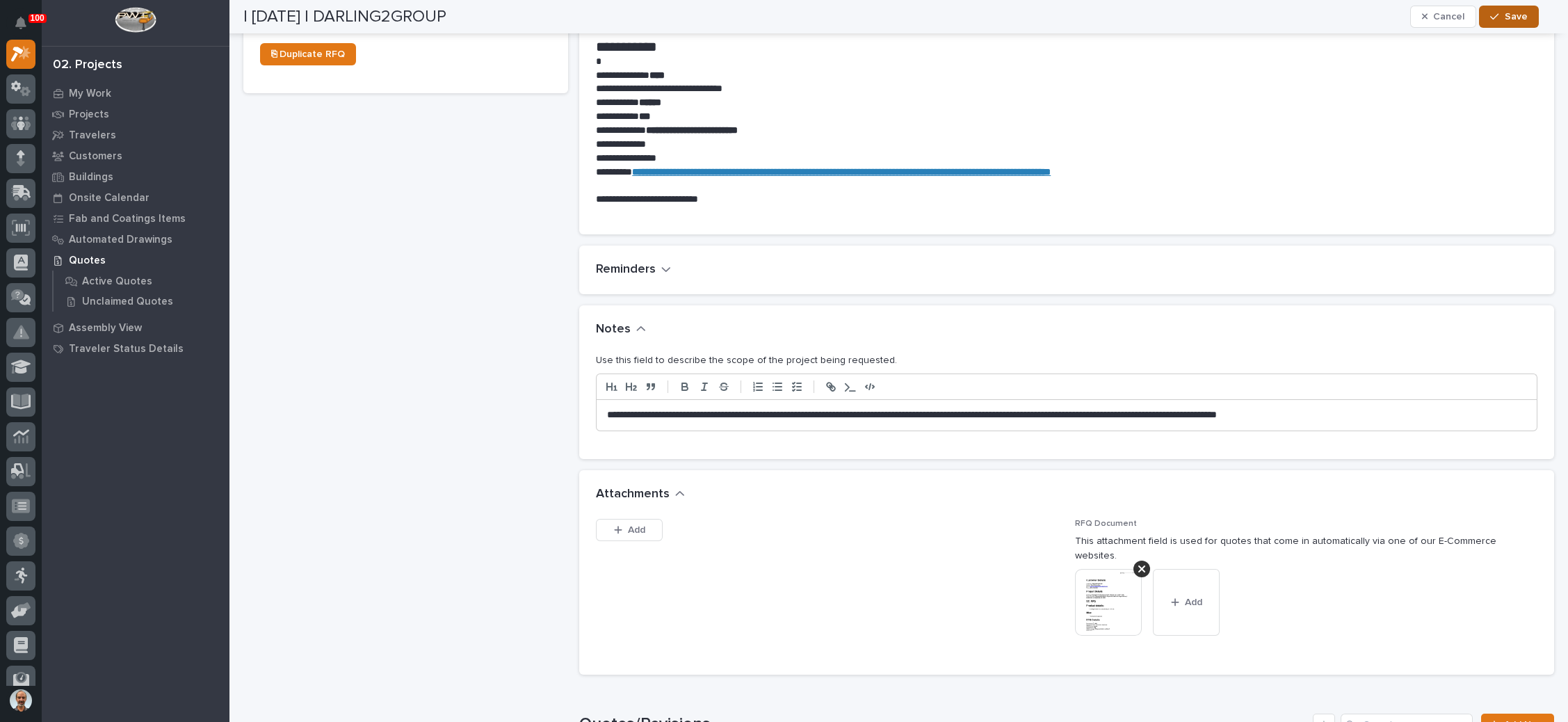
click at [1499, 17] on icon "button" at bounding box center [1494, 16] width 8 height 10
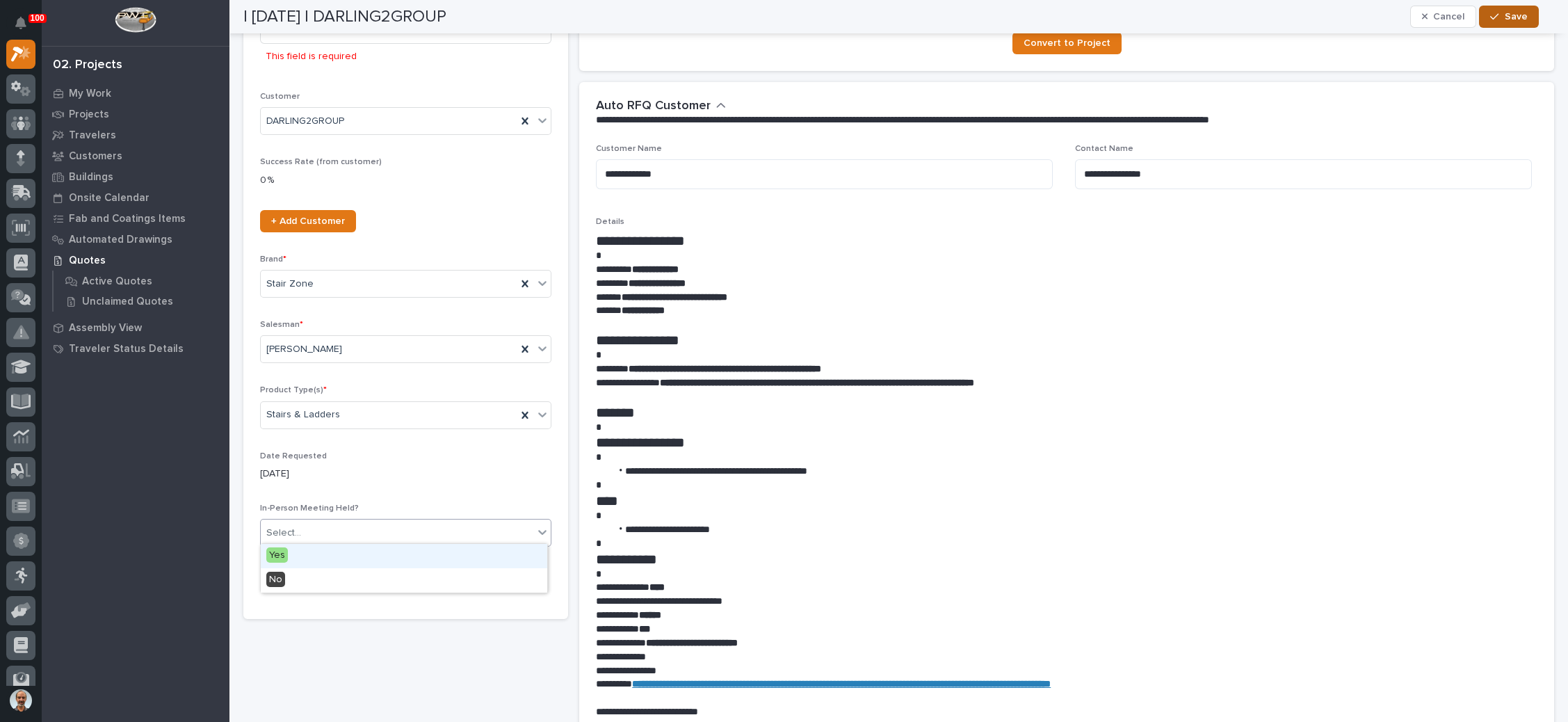
click at [347, 525] on div "Select..." at bounding box center [397, 533] width 273 height 23
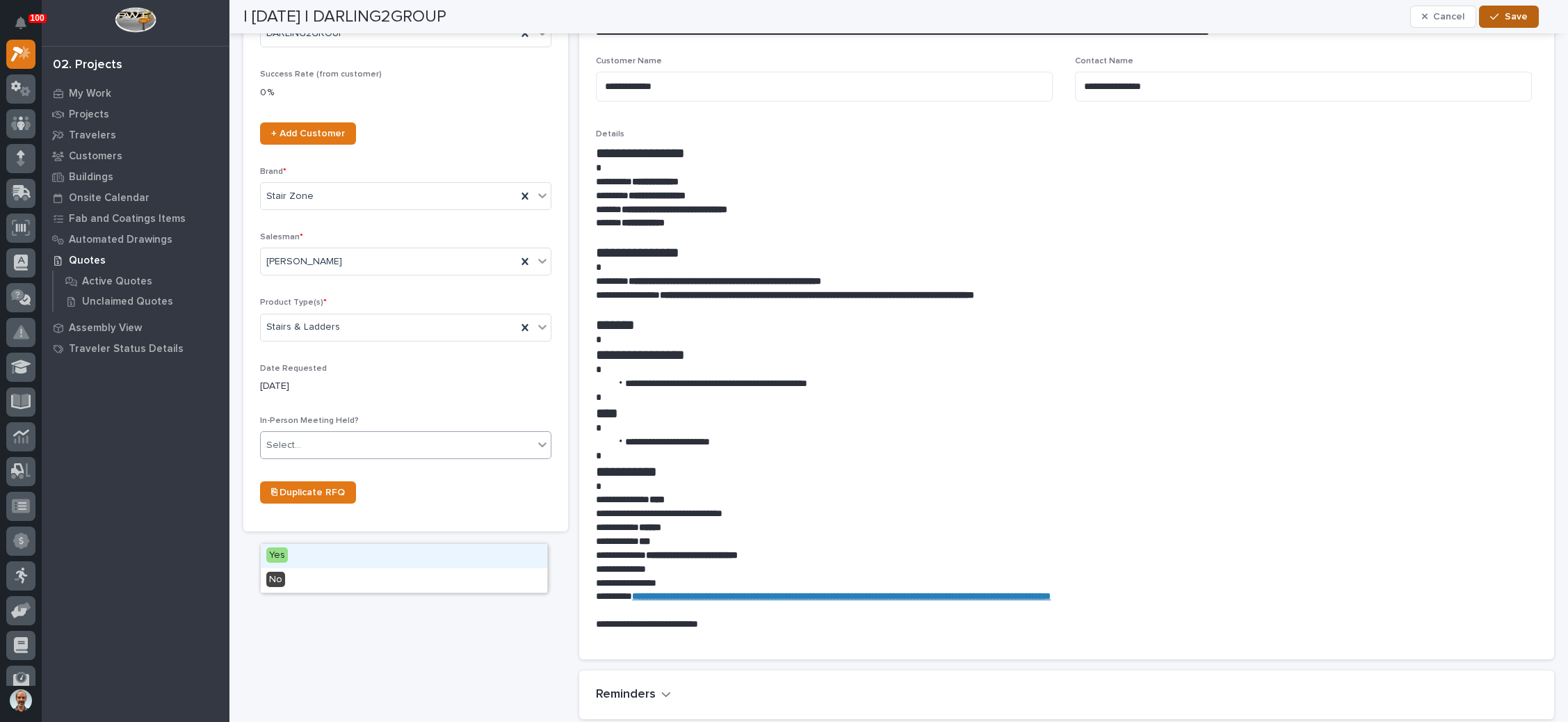
scroll to position [334, 0]
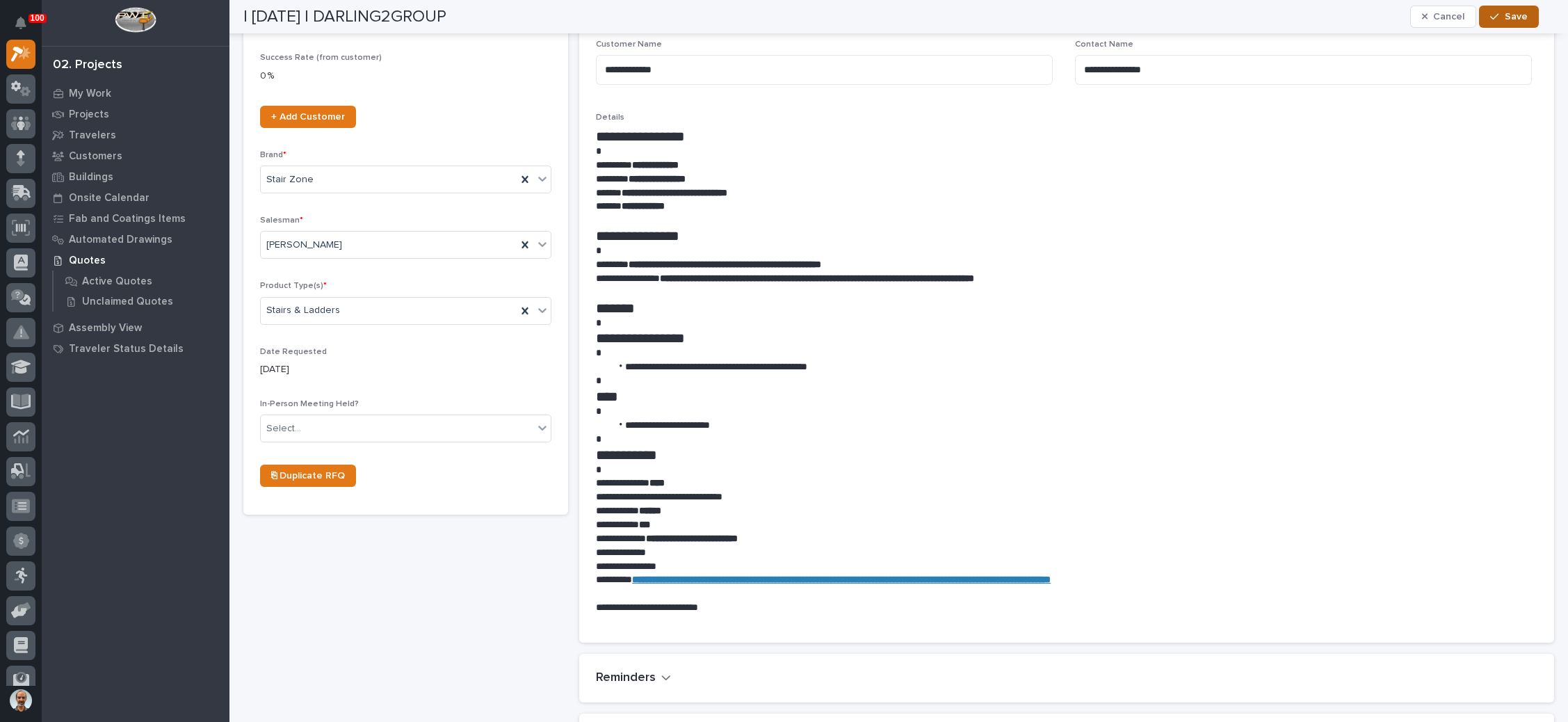
click at [310, 574] on div "- ← Back to My Quotes RFQ Number RFQ11812 Project Name * This field is required…" at bounding box center [406, 655] width 324 height 1842
click at [353, 420] on div "Select..." at bounding box center [397, 429] width 273 height 23
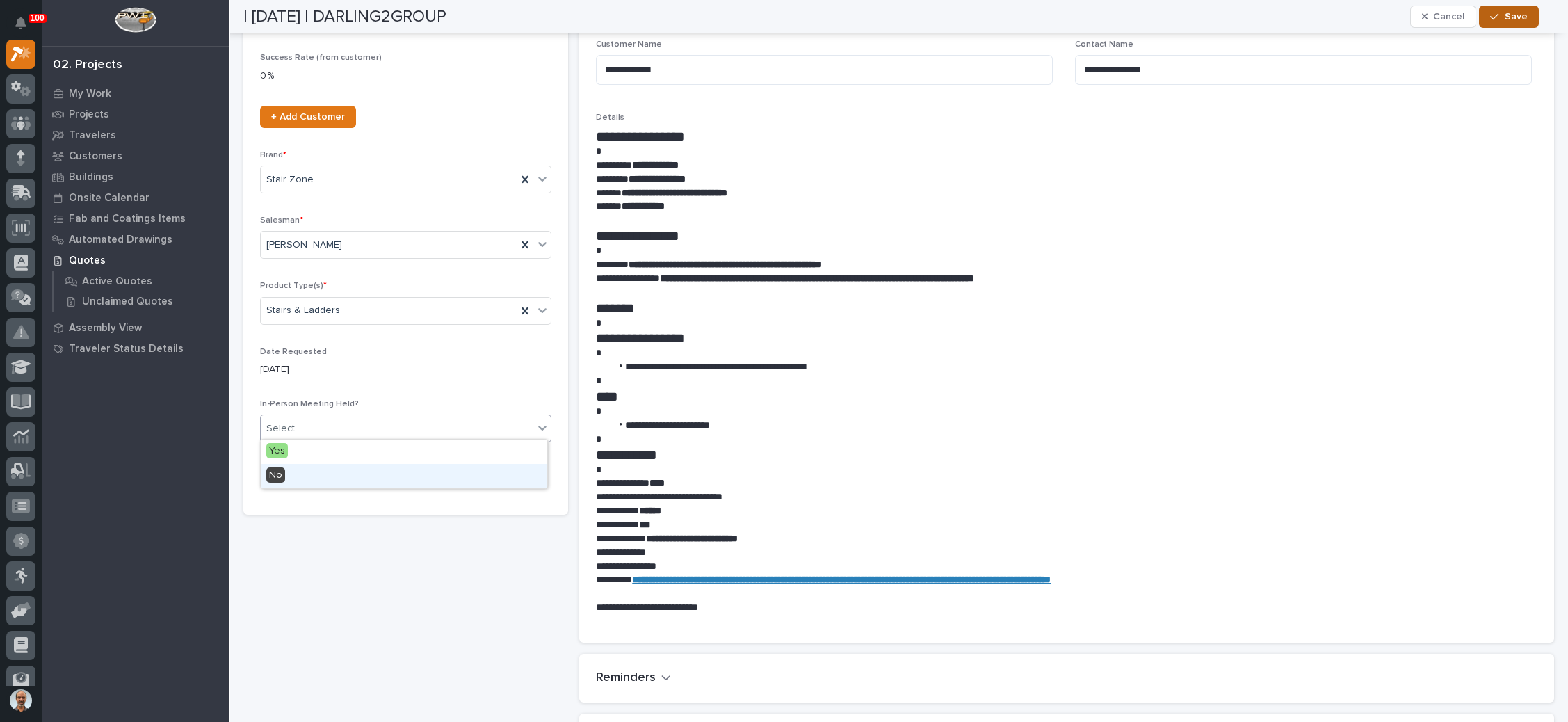
click at [339, 471] on div "No" at bounding box center [403, 475] width 286 height 24
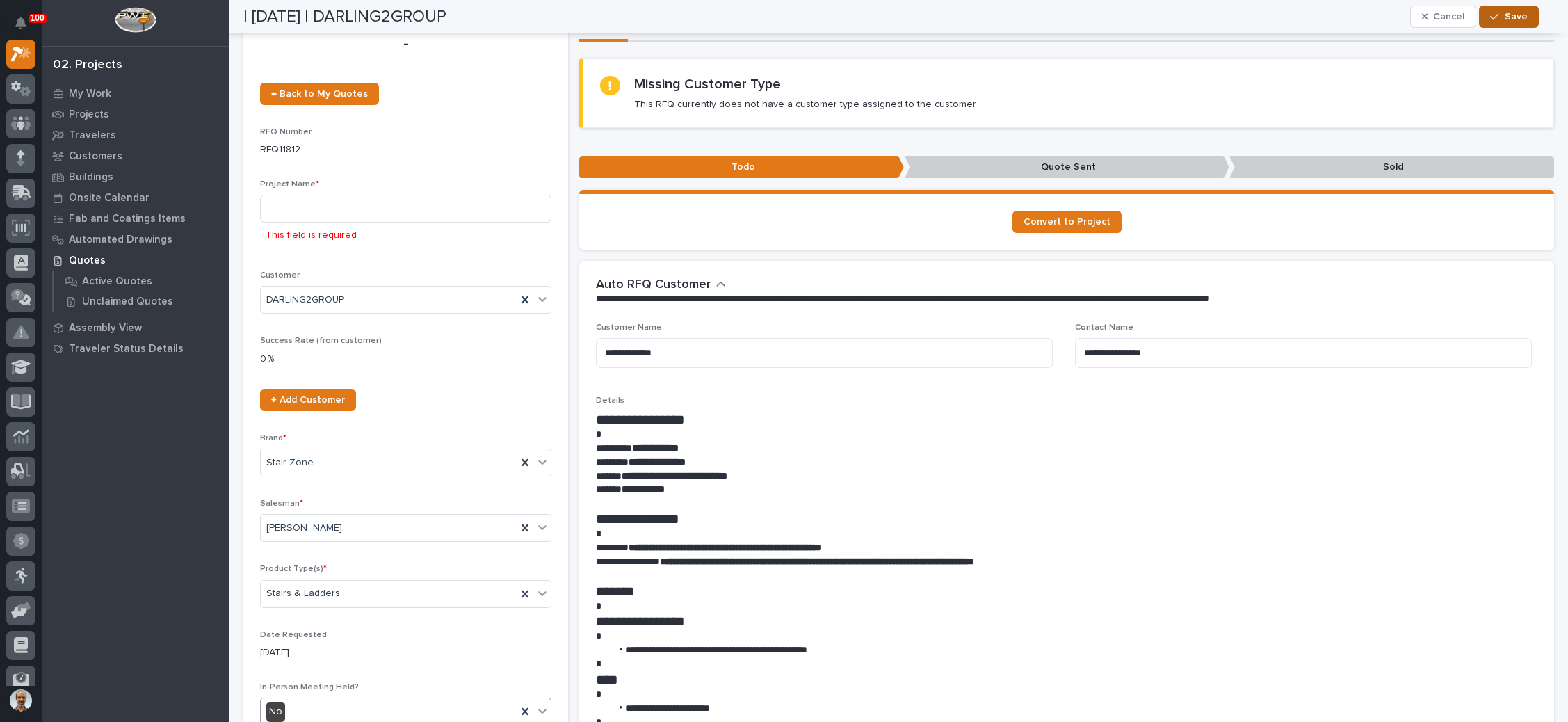
scroll to position [21, 0]
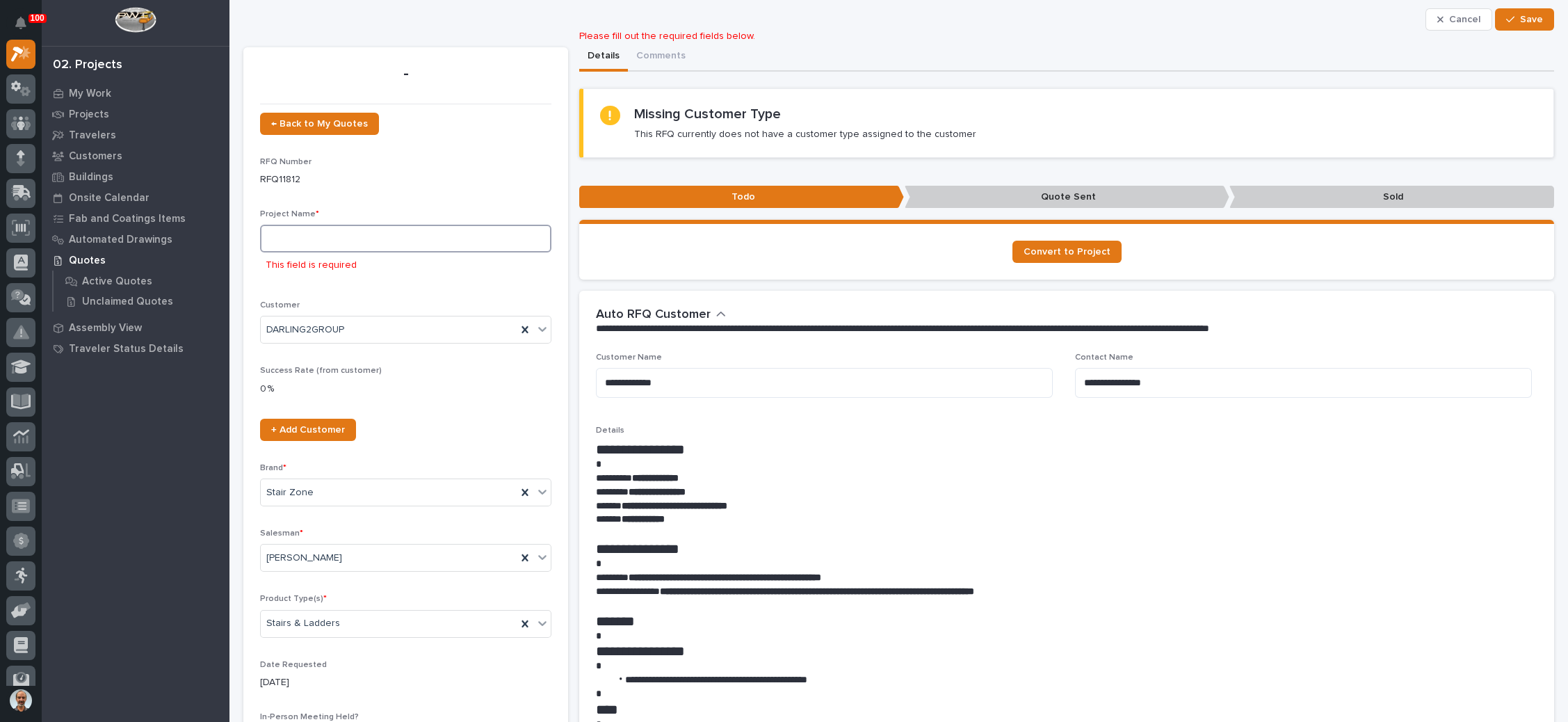
click at [330, 240] on input at bounding box center [405, 238] width 292 height 27
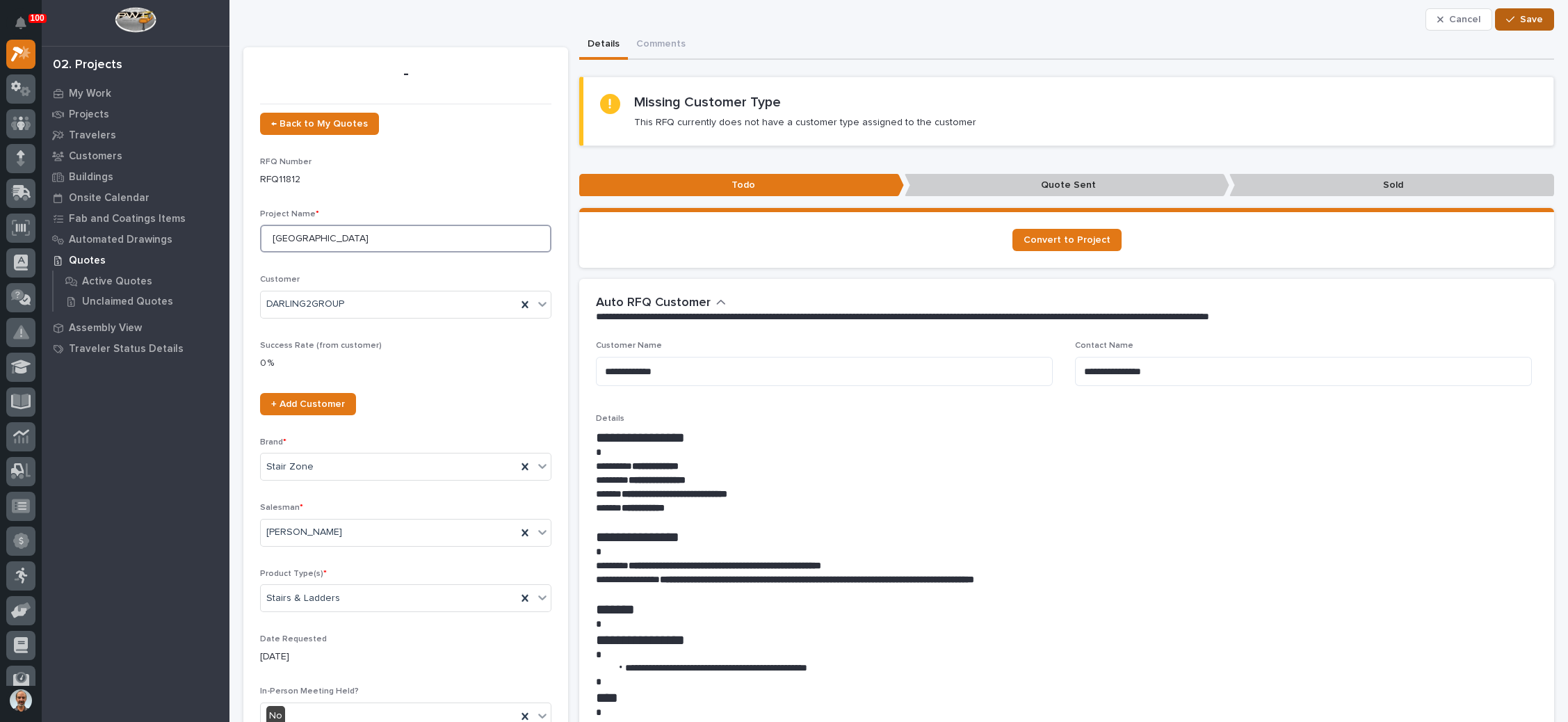
type input "70ft Stair Tower"
click at [1506, 20] on icon "button" at bounding box center [1509, 19] width 8 height 10
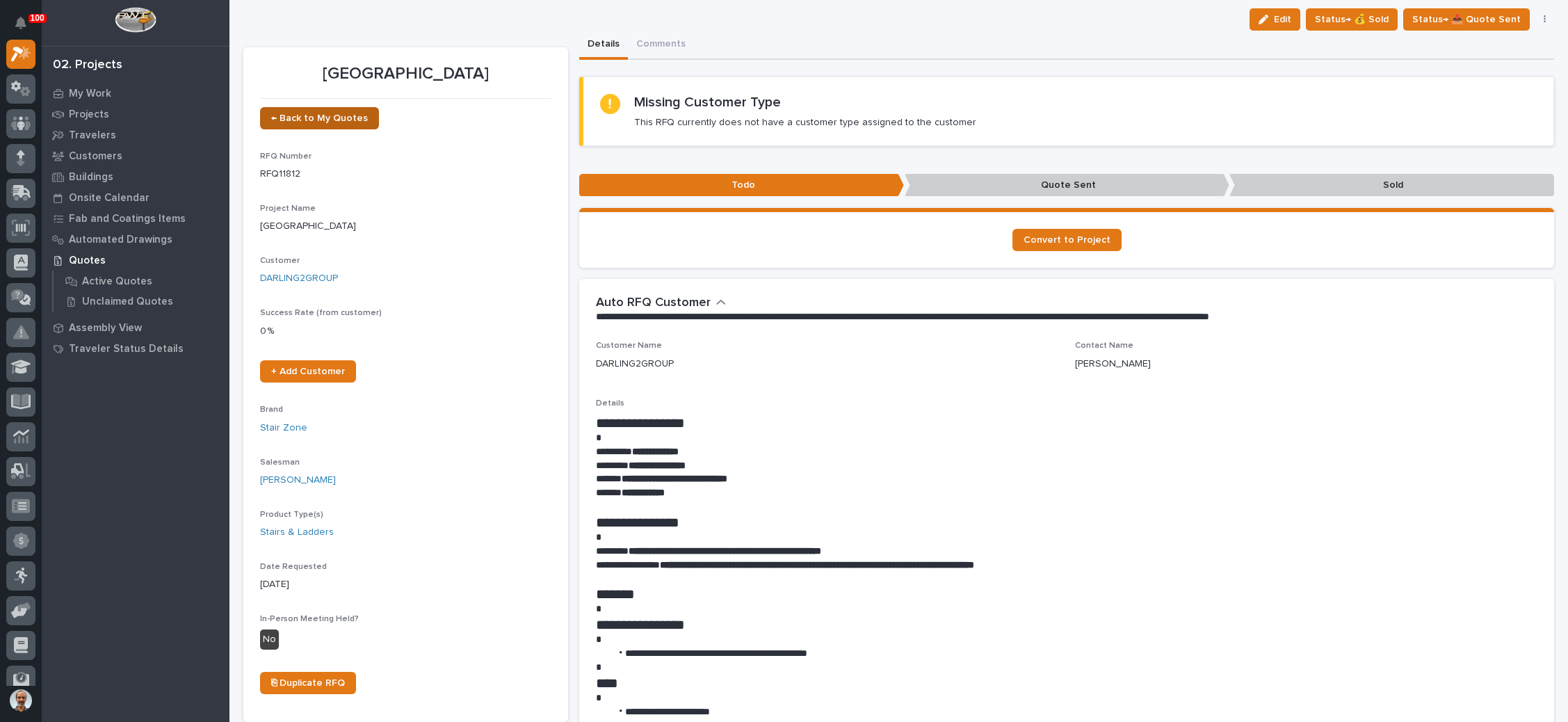
click at [323, 112] on link "← Back to My Quotes" at bounding box center [319, 118] width 119 height 22
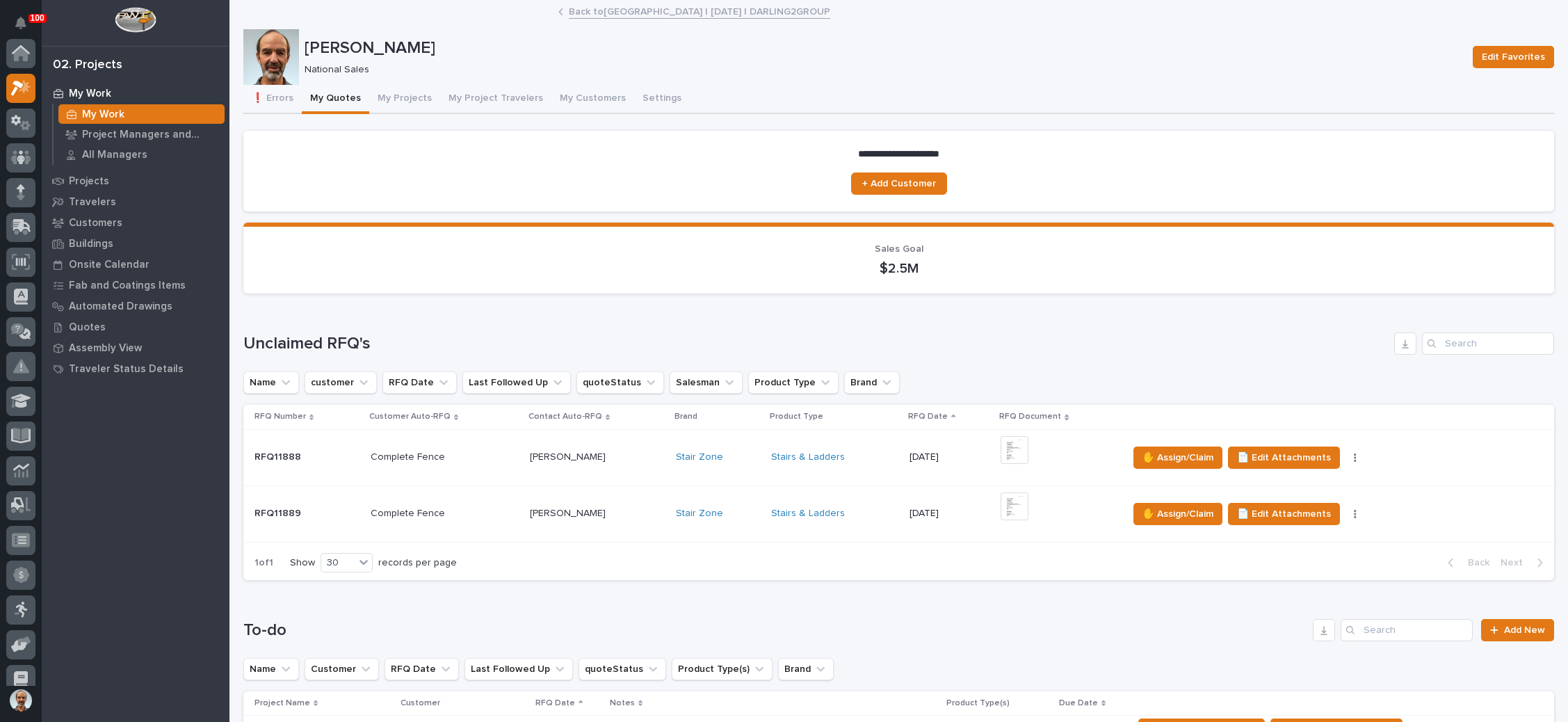
scroll to position [34, 0]
